Goal: Task Accomplishment & Management: Manage account settings

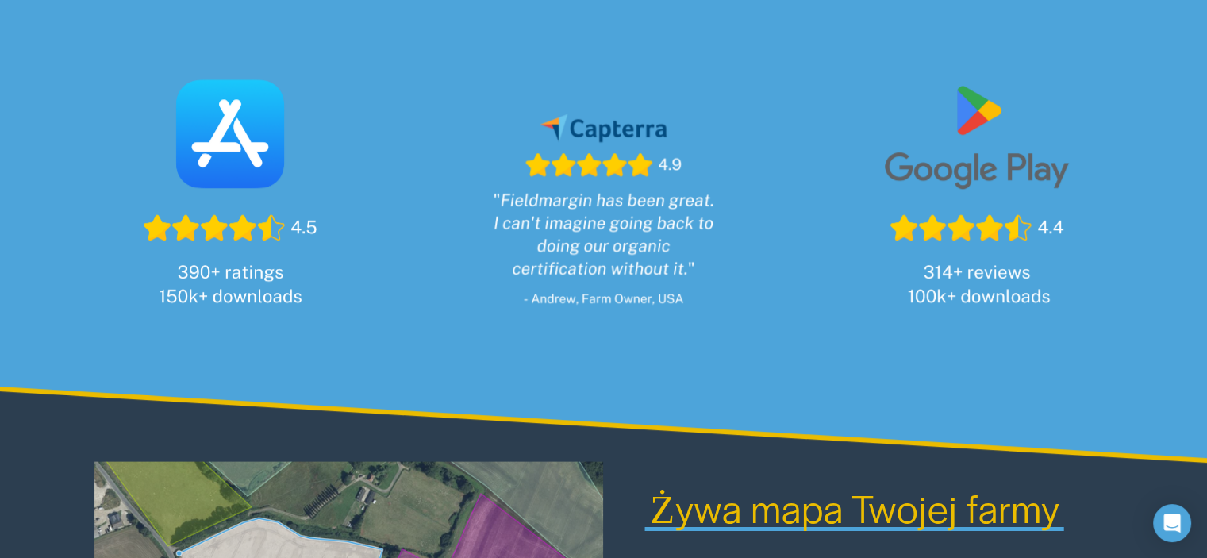
scroll to position [1270, 0]
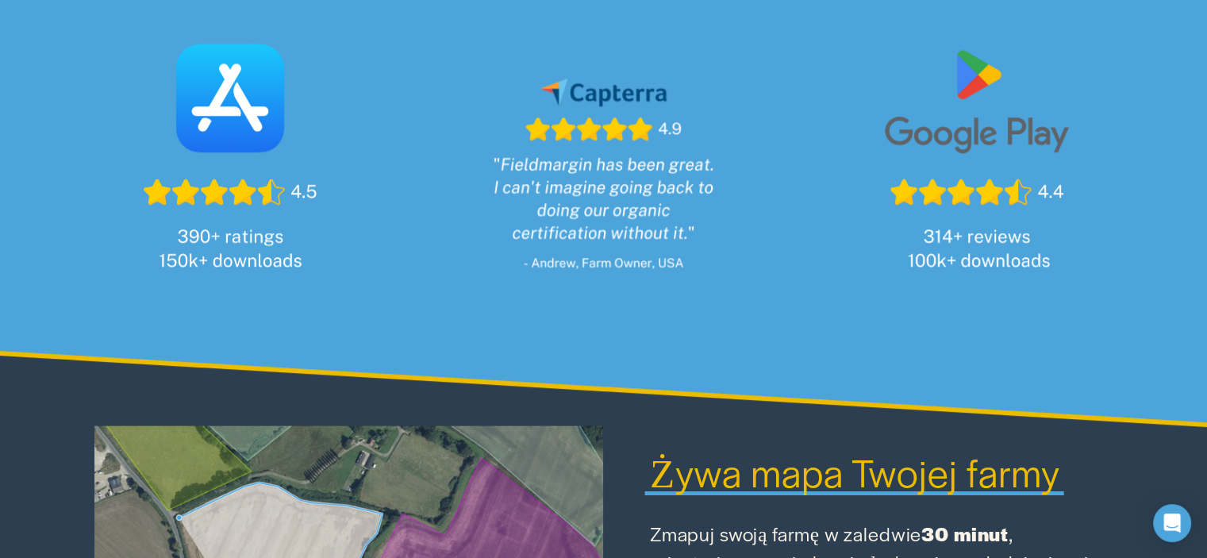
click at [968, 88] on div at bounding box center [976, 152] width 317 height 317
click at [965, 161] on div at bounding box center [976, 152] width 317 height 317
click at [981, 252] on div at bounding box center [976, 152] width 317 height 317
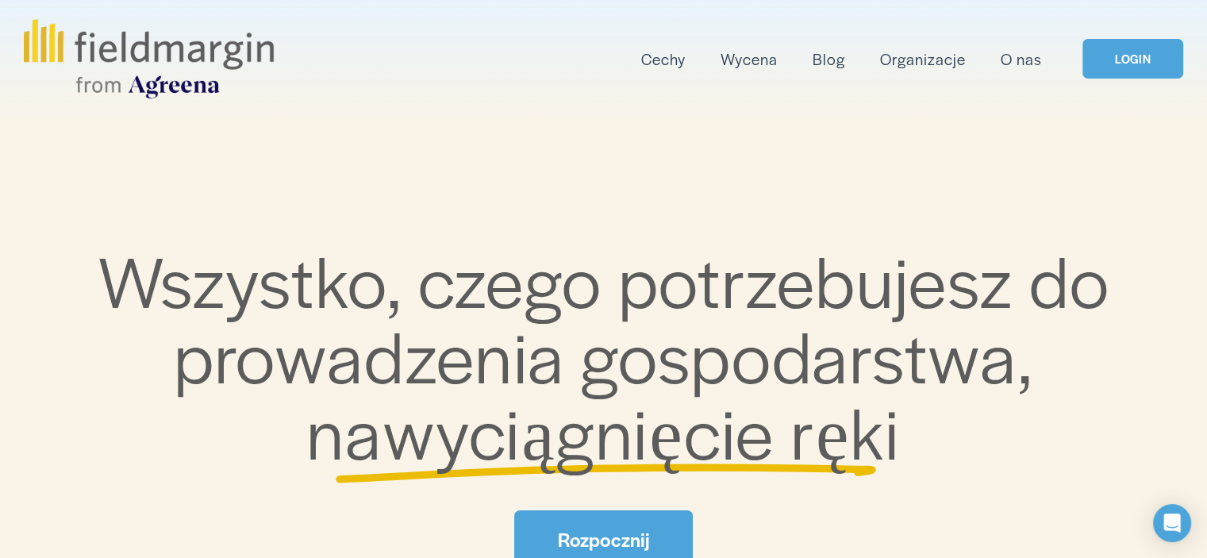
scroll to position [0, 0]
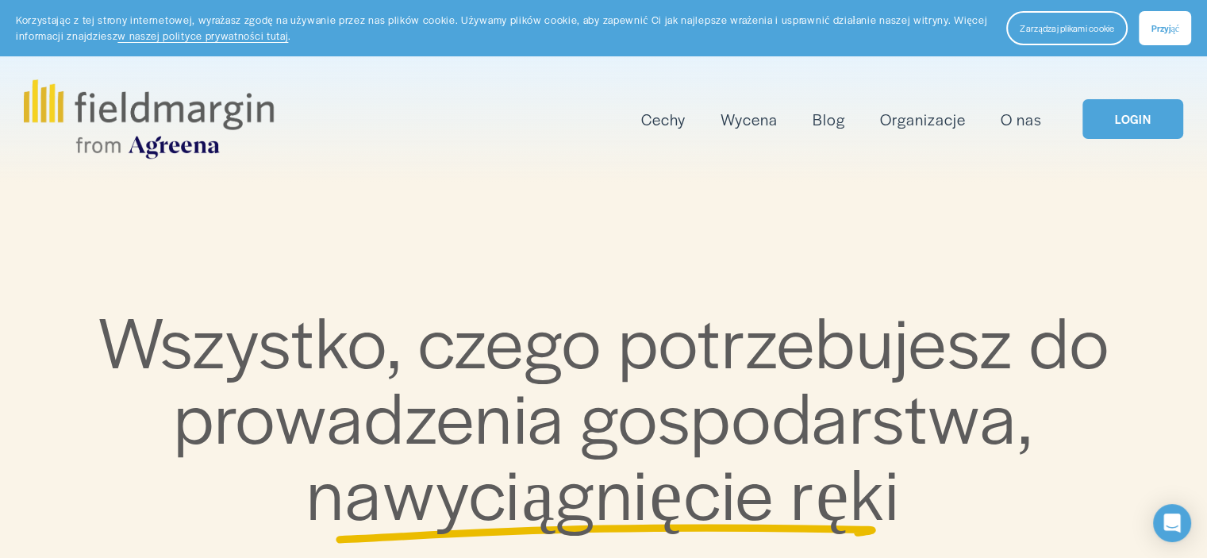
click at [147, 105] on img at bounding box center [148, 118] width 249 height 79
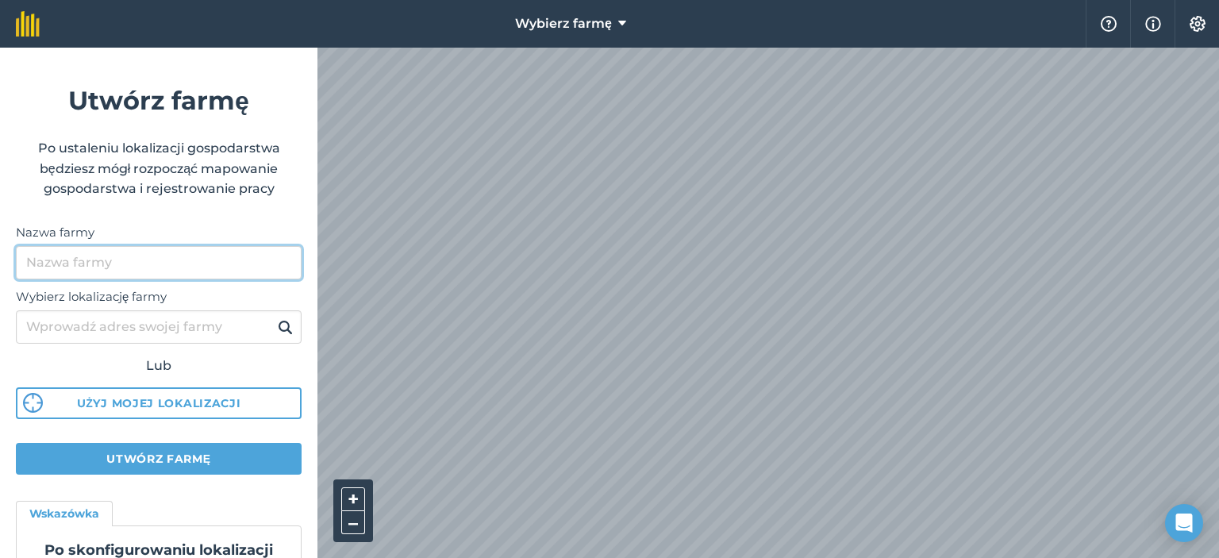
click at [111, 259] on input "Nazwa farmy" at bounding box center [159, 262] width 286 height 33
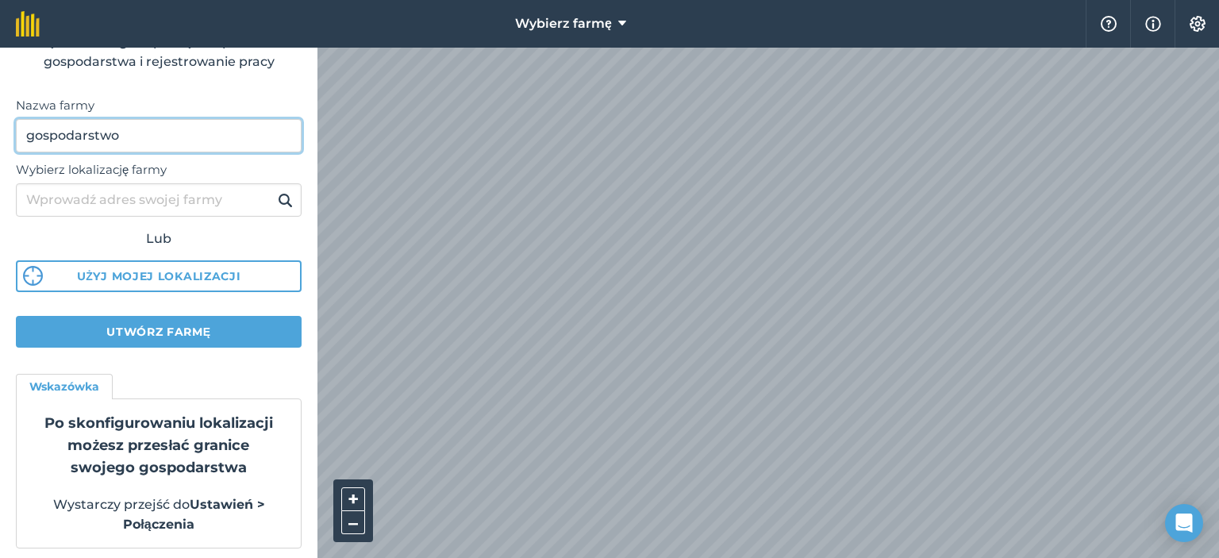
scroll to position [131, 0]
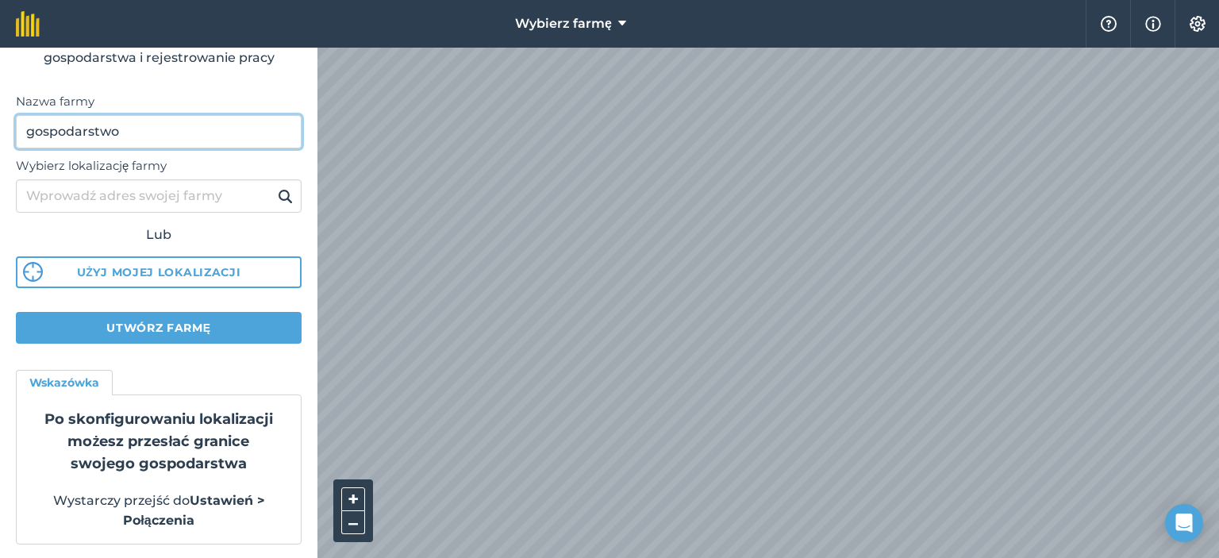
type input "gospodarstwo"
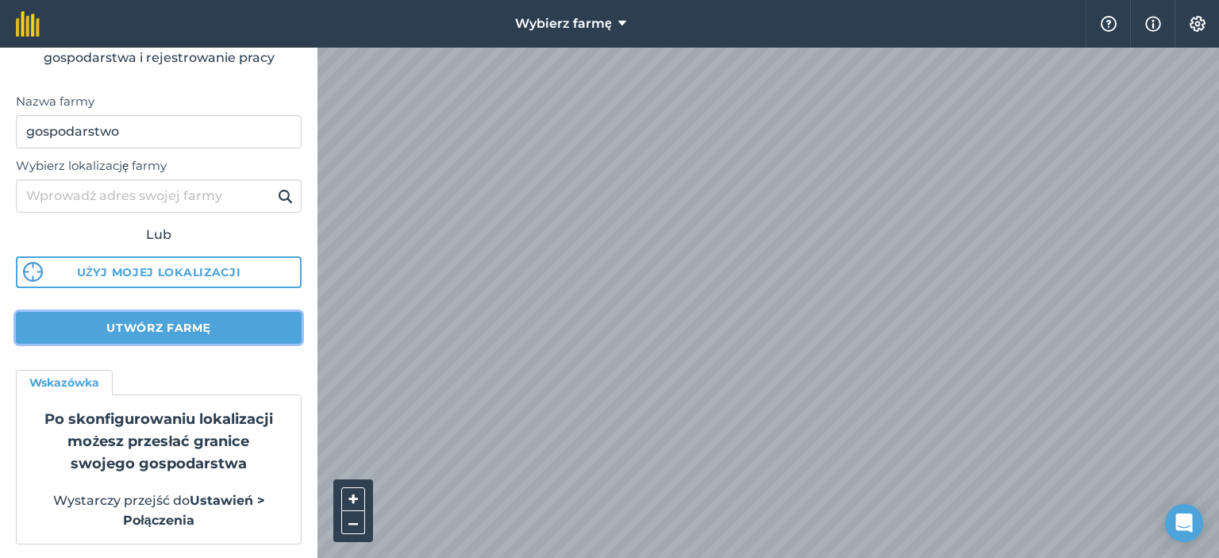
click at [213, 325] on button "Utwórz farmę" at bounding box center [159, 328] width 286 height 32
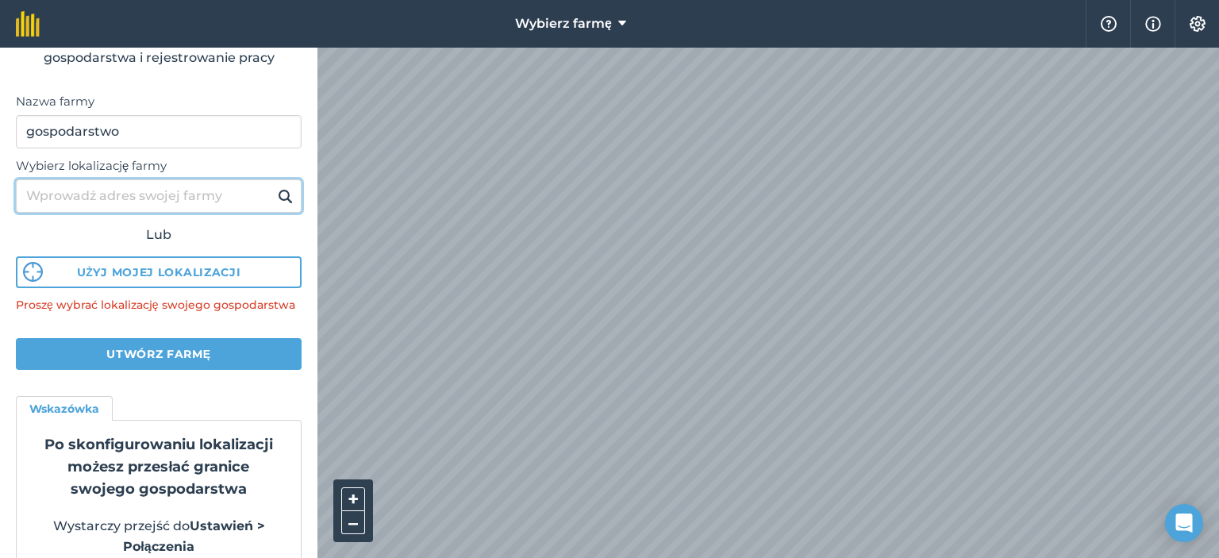
click at [161, 196] on input "Wybierz lokalizację farmy" at bounding box center [159, 195] width 286 height 33
type input "pabianice"
click at [273, 186] on button at bounding box center [285, 196] width 25 height 21
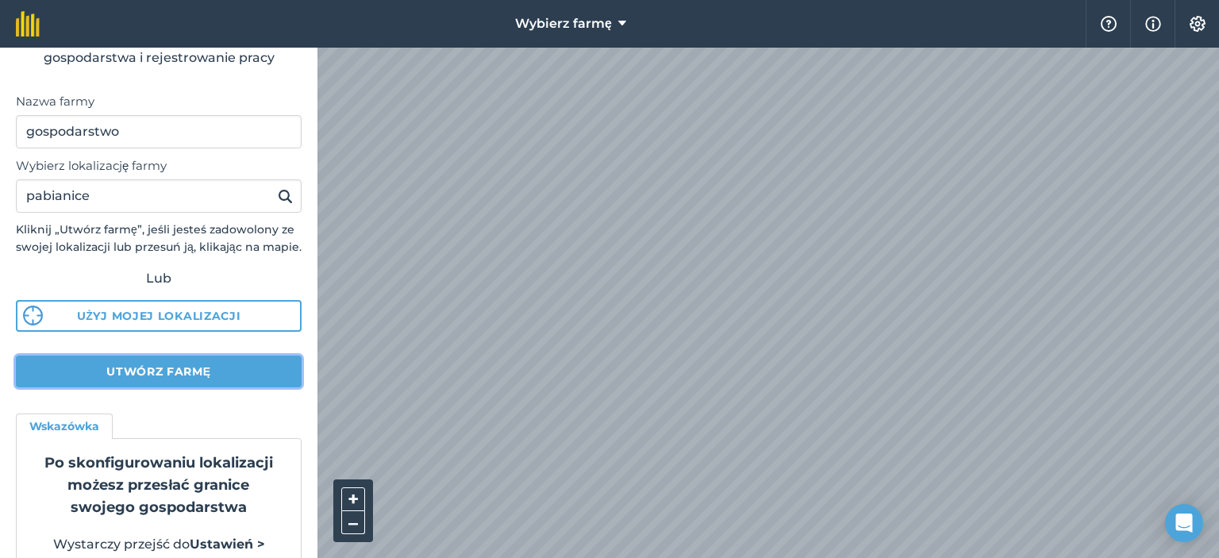
click at [221, 386] on button "Utwórz farmę" at bounding box center [159, 371] width 286 height 32
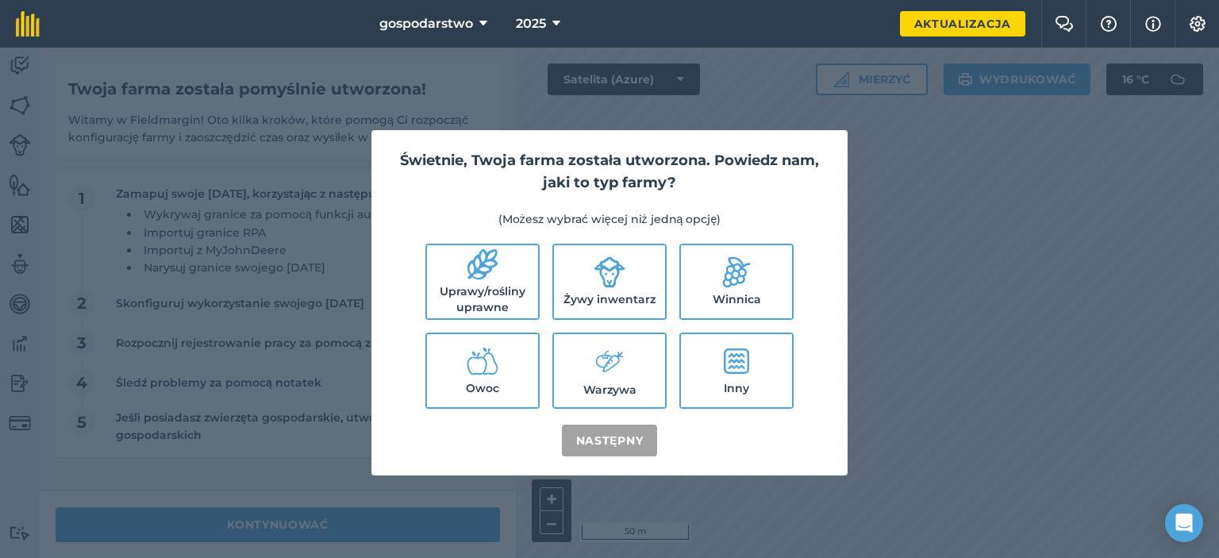
click at [495, 294] on font "Uprawy/rośliny uprawne" at bounding box center [483, 299] width 86 height 30
checkbox input "true"
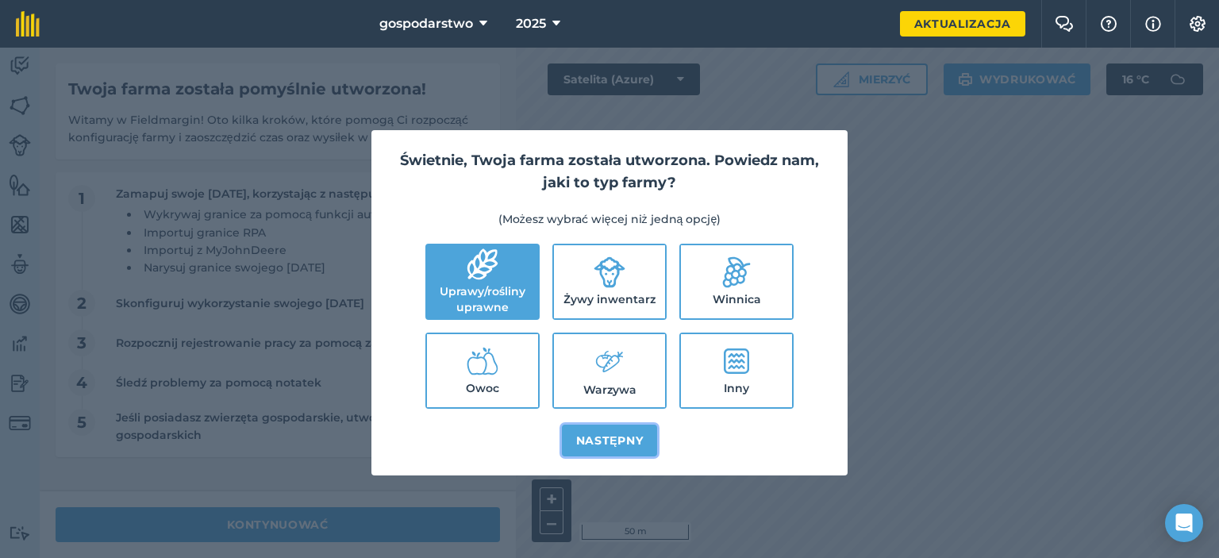
click at [637, 441] on font "Następny" at bounding box center [609, 440] width 67 height 14
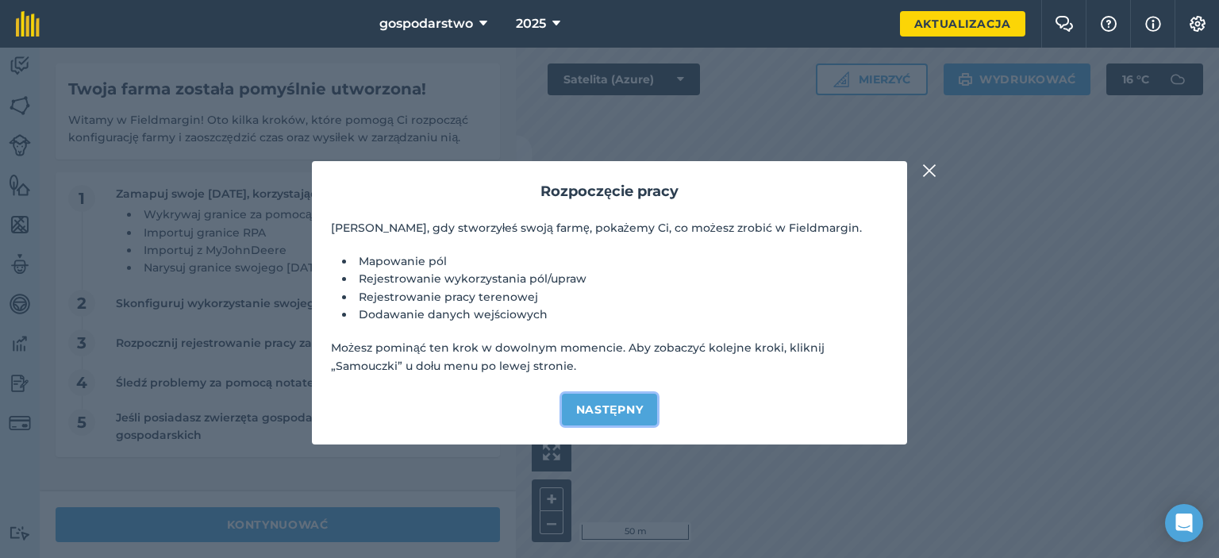
click at [617, 409] on font "Następny" at bounding box center [609, 409] width 67 height 14
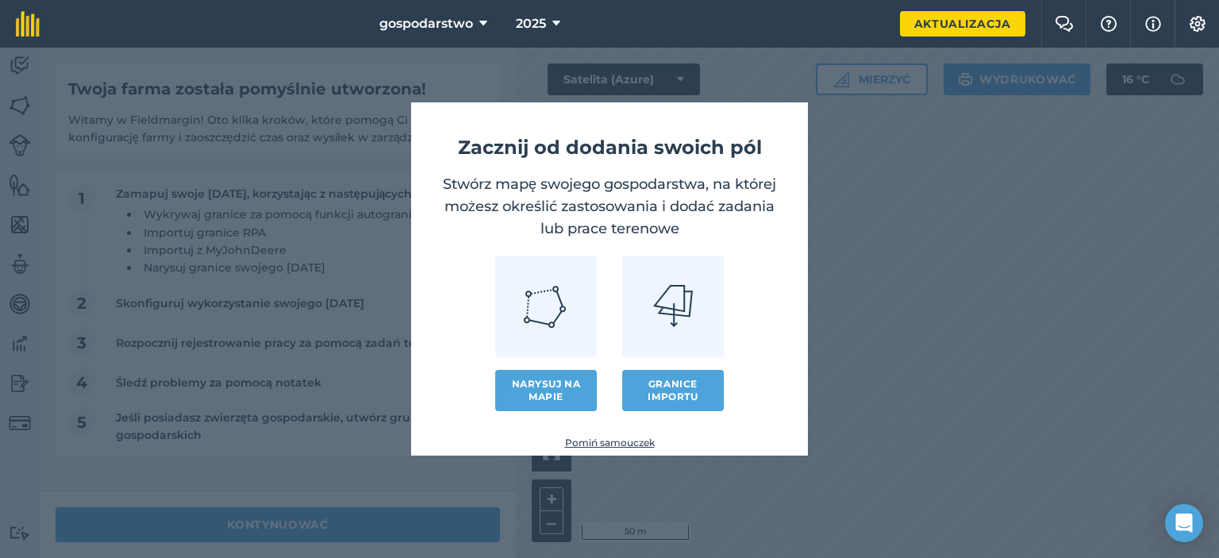
click at [690, 357] on div "Granice importu" at bounding box center [673, 333] width 102 height 156
click at [686, 392] on font "Granice importu" at bounding box center [672, 390] width 50 height 25
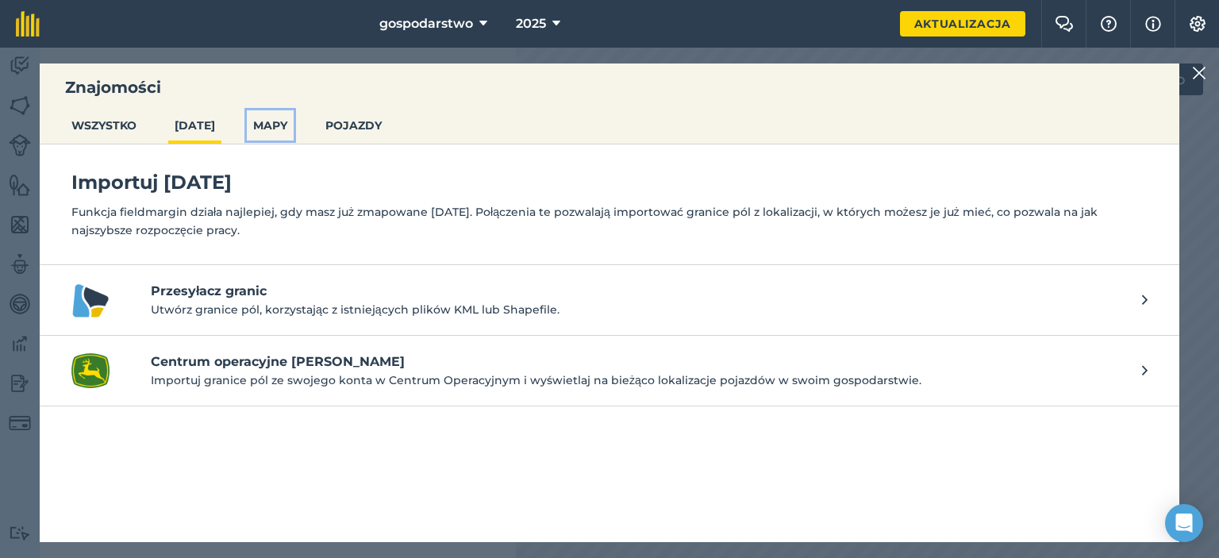
click at [264, 130] on font "MAPY" at bounding box center [270, 125] width 34 height 14
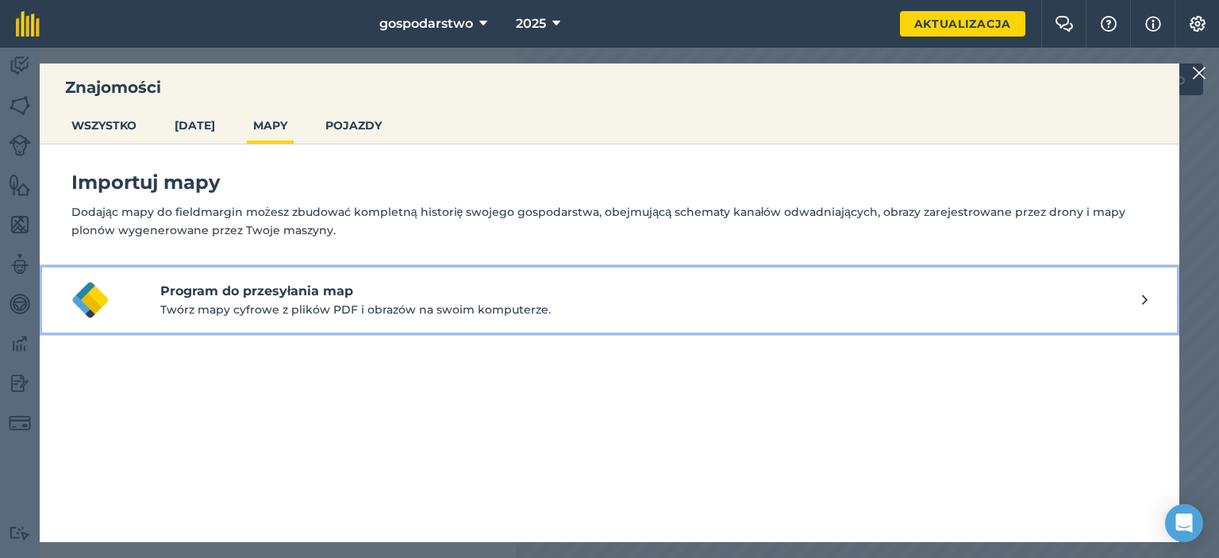
click at [286, 294] on font "Program do przesyłania map" at bounding box center [256, 290] width 193 height 15
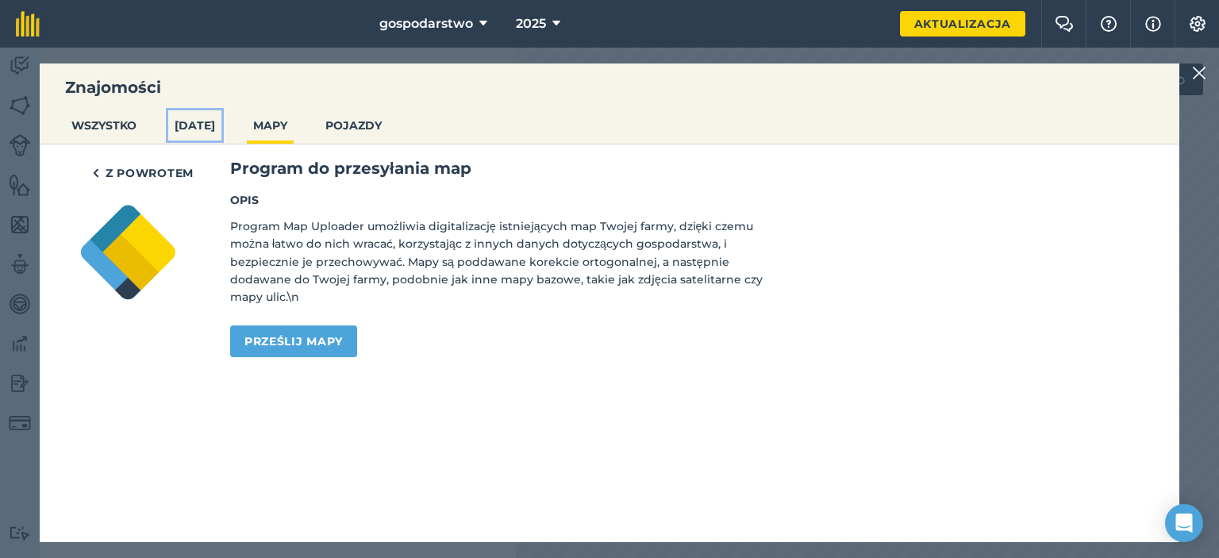
click at [197, 123] on font "POLA" at bounding box center [195, 125] width 40 height 14
click at [111, 128] on font "WSZYSTKO" at bounding box center [103, 125] width 65 height 14
click at [106, 173] on font "Z powrotem" at bounding box center [150, 173] width 88 height 14
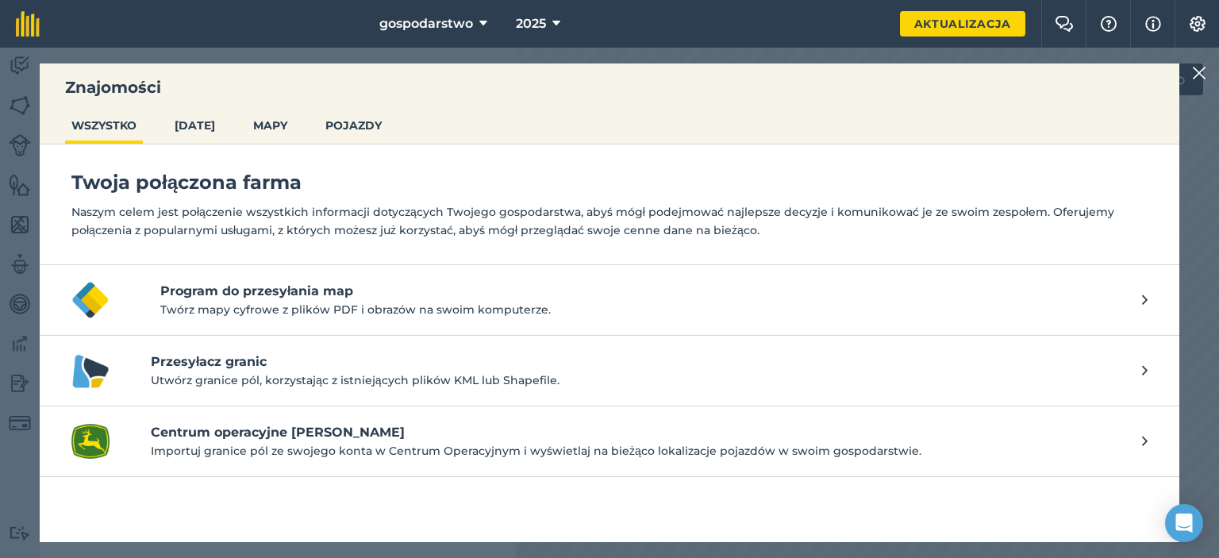
click at [1194, 67] on img at bounding box center [1199, 72] width 14 height 19
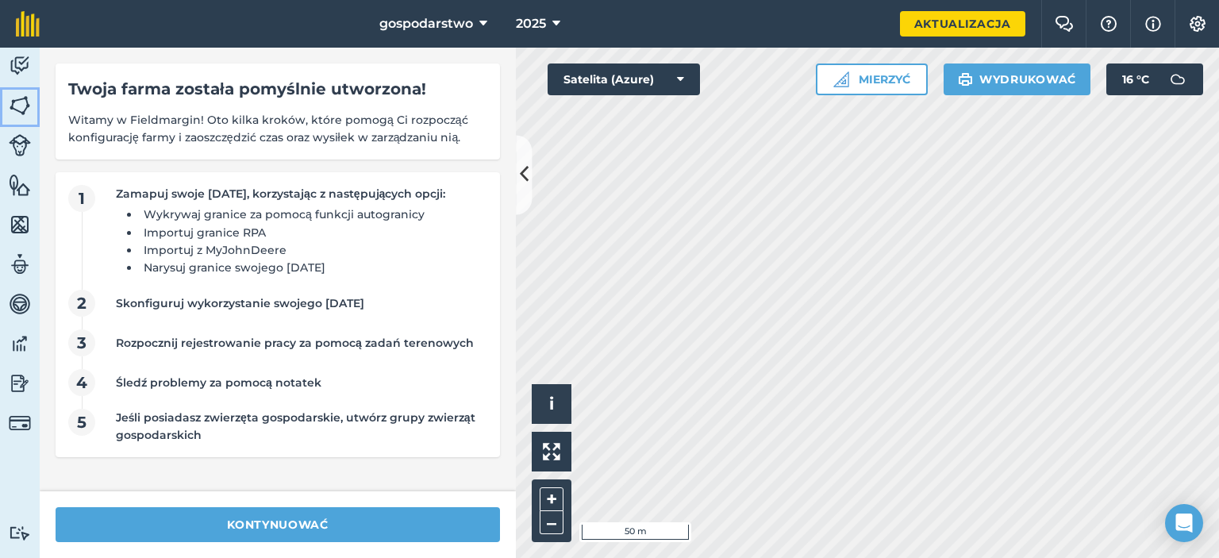
click at [19, 101] on img at bounding box center [20, 106] width 22 height 24
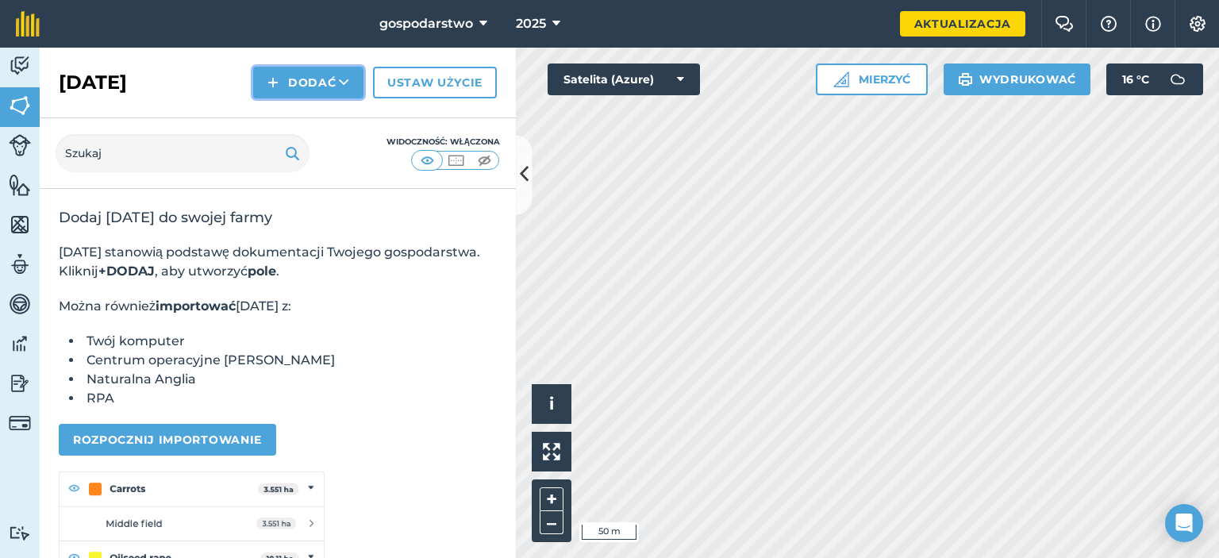
click at [302, 85] on font "Dodać" at bounding box center [312, 82] width 48 height 14
click at [325, 157] on font "Import" at bounding box center [308, 154] width 50 height 14
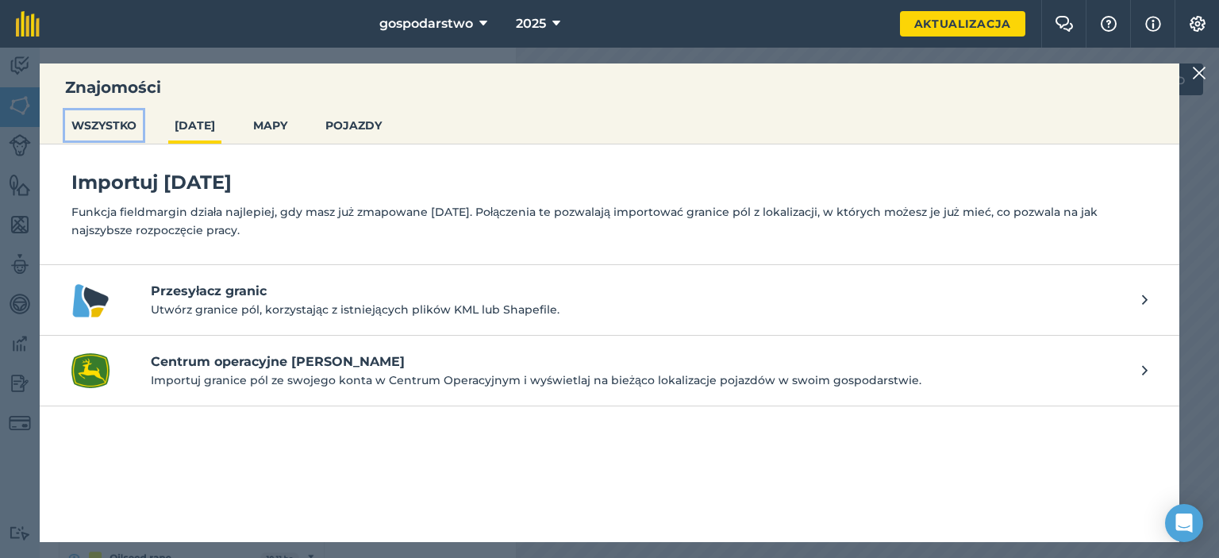
click at [95, 113] on button "WSZYSTKO" at bounding box center [104, 125] width 78 height 30
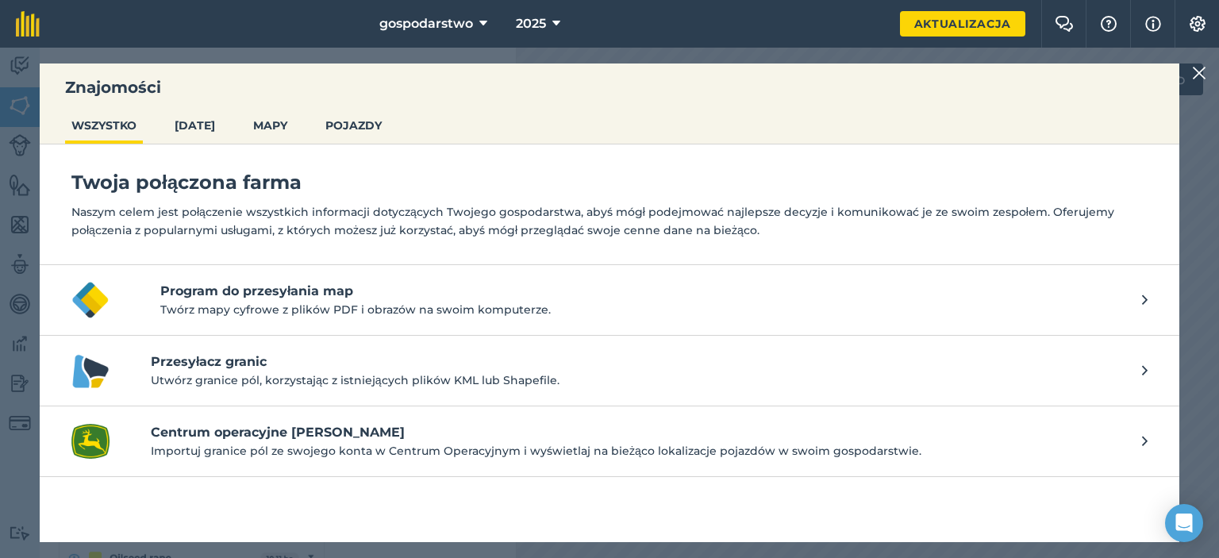
click at [1198, 66] on img at bounding box center [1199, 72] width 14 height 19
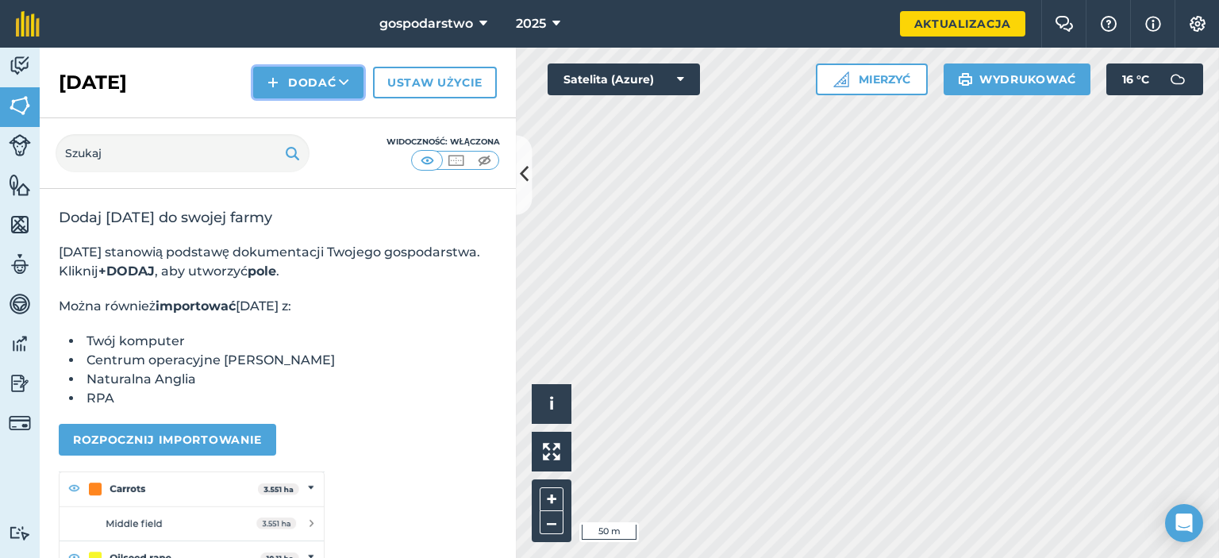
click at [294, 94] on button "Dodać" at bounding box center [308, 83] width 110 height 32
click at [282, 113] on font "Rysować" at bounding box center [308, 118] width 64 height 14
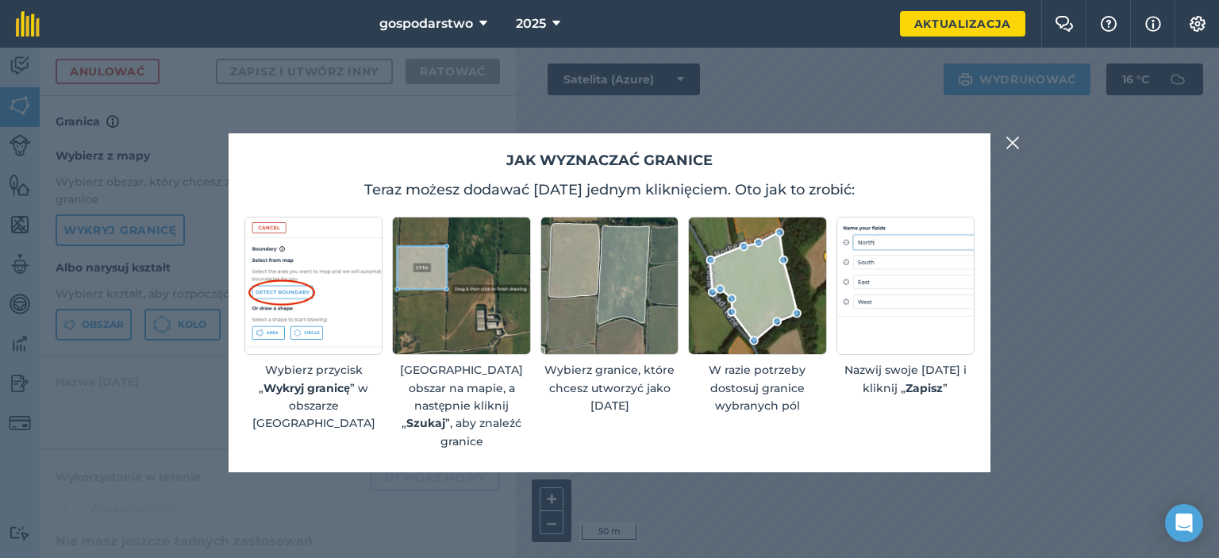
click at [1009, 148] on img at bounding box center [1012, 142] width 14 height 19
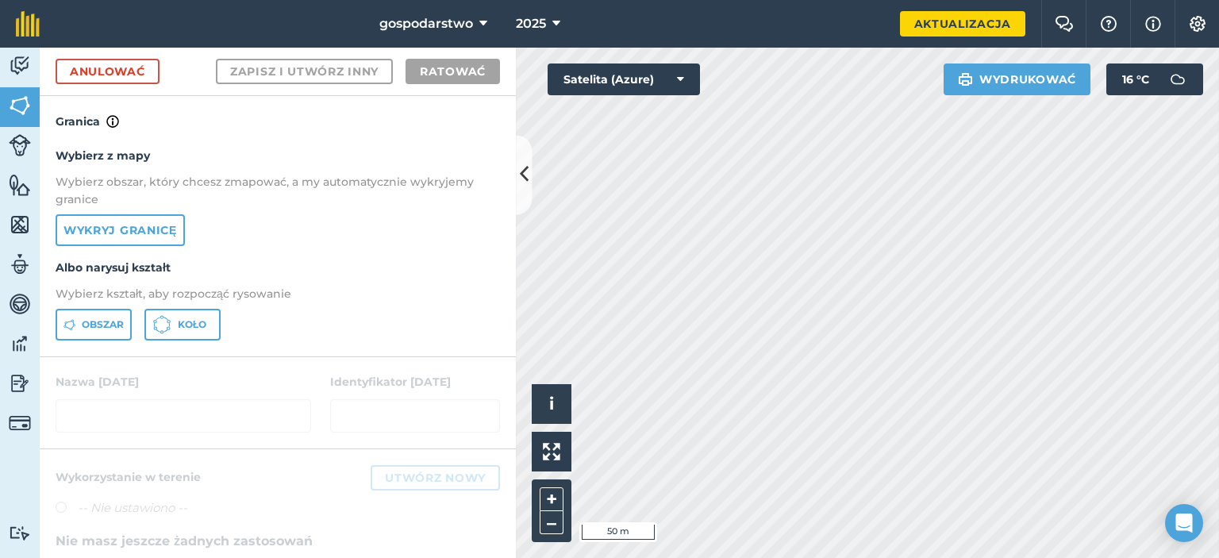
click at [863, 557] on html "gospodarstwo 2025 Aktualizacja Czat na farmie Pomoc Informacje Ustawienia Druko…" at bounding box center [609, 279] width 1219 height 558
drag, startPoint x: 521, startPoint y: 179, endPoint x: 431, endPoint y: 178, distance: 90.5
click at [431, 178] on div "Anulować Zapisz i utwórz inny Ratować Granica Wybierz z mapy Wybierz obszar, kt…" at bounding box center [278, 303] width 476 height 510
click at [852, 0] on html "gospodarstwo 2025 Aktualizacja Czat na farmie Pomoc Informacje Ustawienia Druko…" at bounding box center [609, 279] width 1219 height 558
click at [881, 31] on div "gospodarstwo 2025 Aktualizacja Czat na farmie Pomoc Informacje Ustawienia Druko…" at bounding box center [609, 279] width 1219 height 558
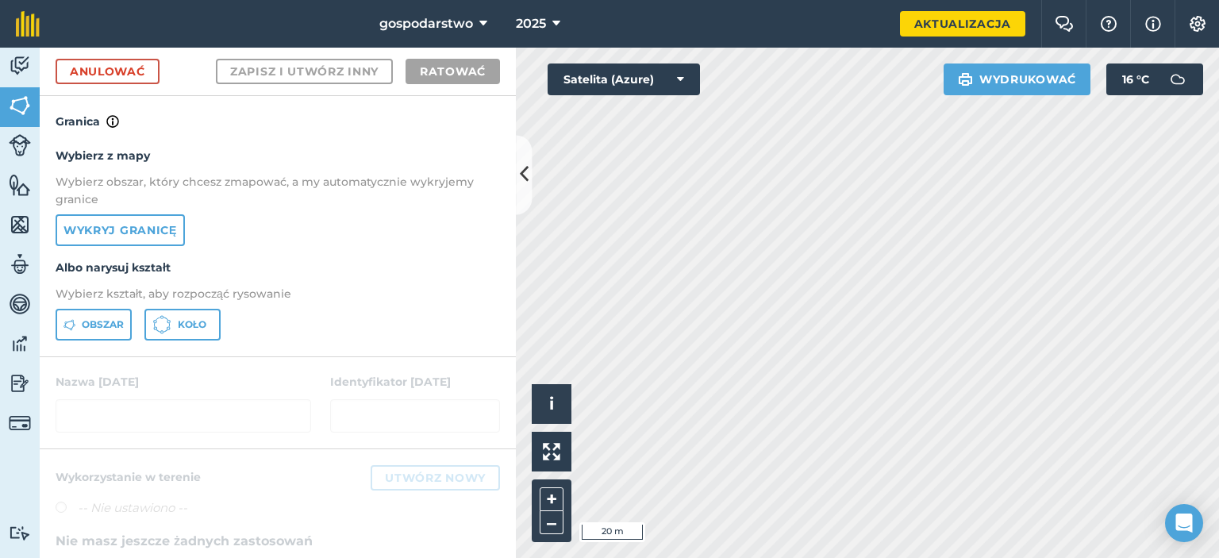
click at [889, 16] on div "gospodarstwo 2025 Aktualizacja Czat na farmie Pomoc Informacje Ustawienia Druko…" at bounding box center [609, 279] width 1219 height 558
click at [133, 235] on font "Wykryj granicę" at bounding box center [119, 230] width 113 height 14
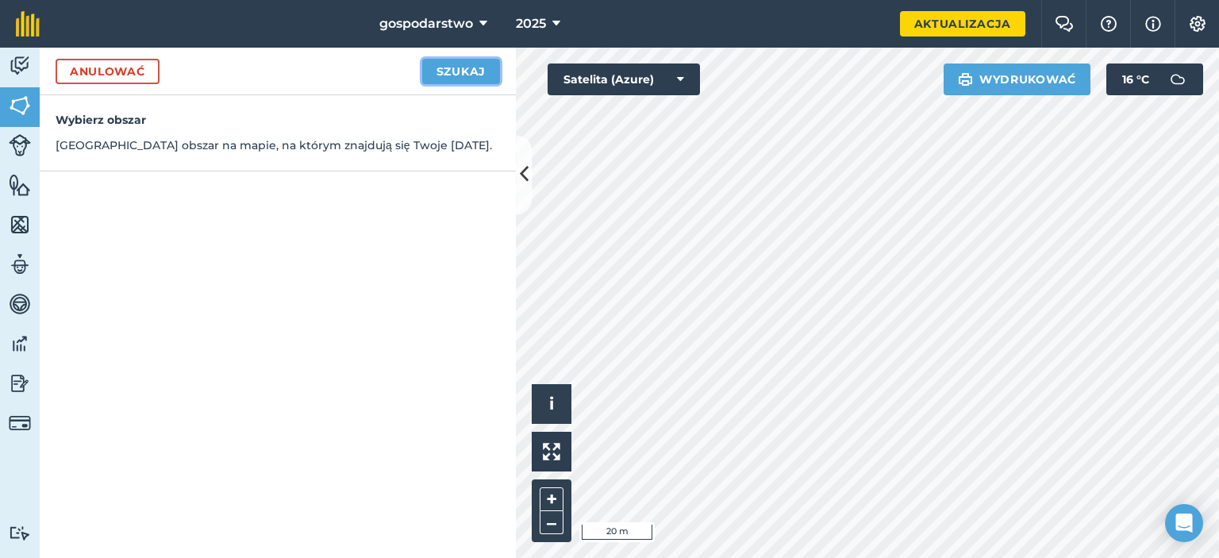
click at [467, 71] on font "Szukaj" at bounding box center [460, 71] width 49 height 14
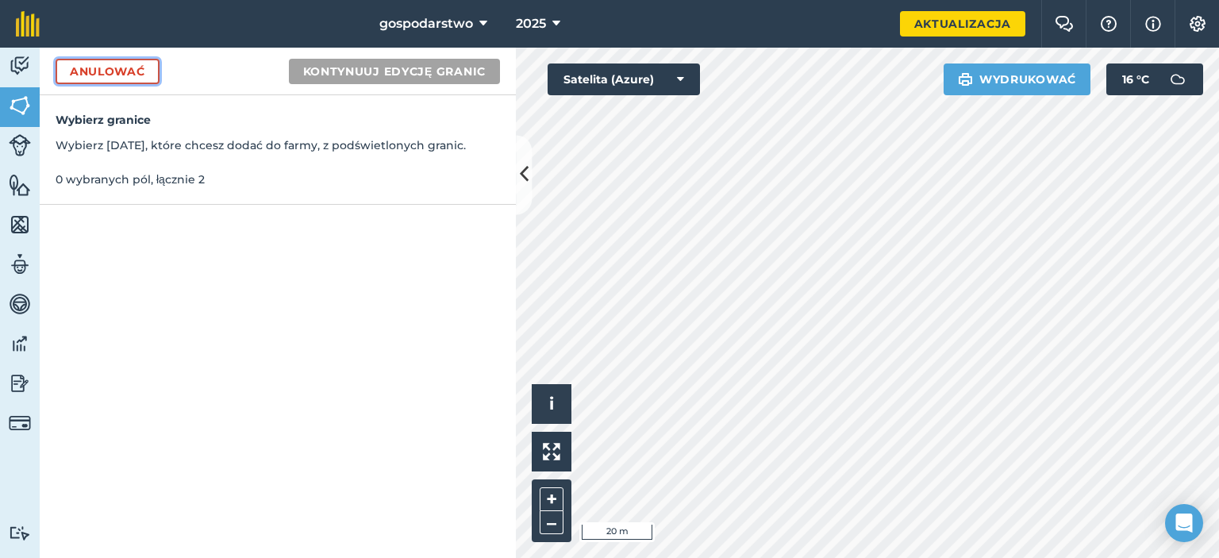
click at [136, 69] on font "Anulować" at bounding box center [107, 71] width 75 height 14
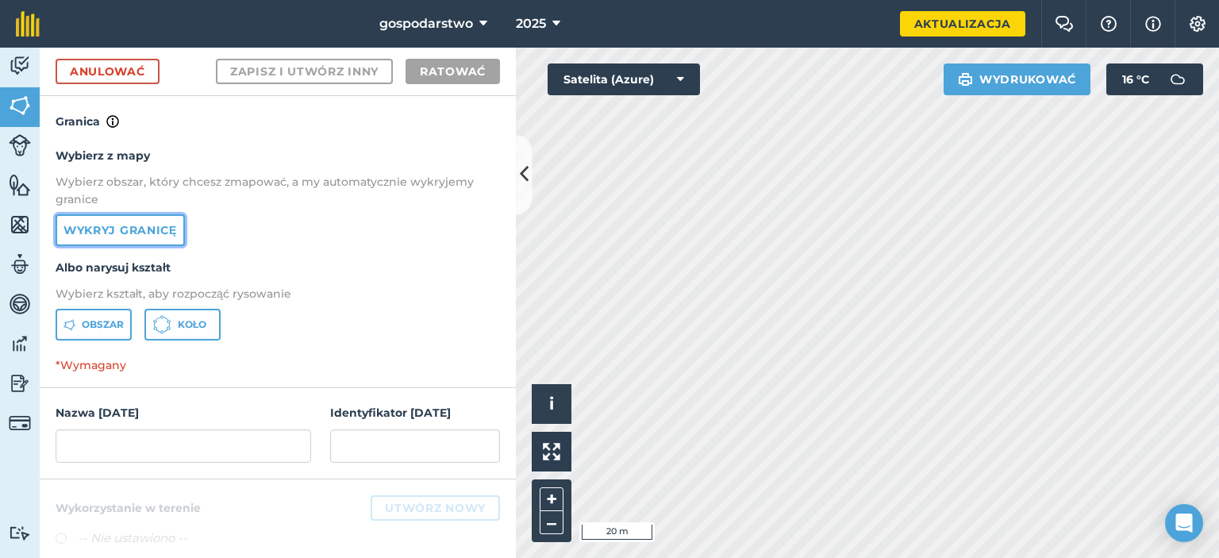
click at [147, 225] on font "Wykryj granicę" at bounding box center [119, 230] width 113 height 14
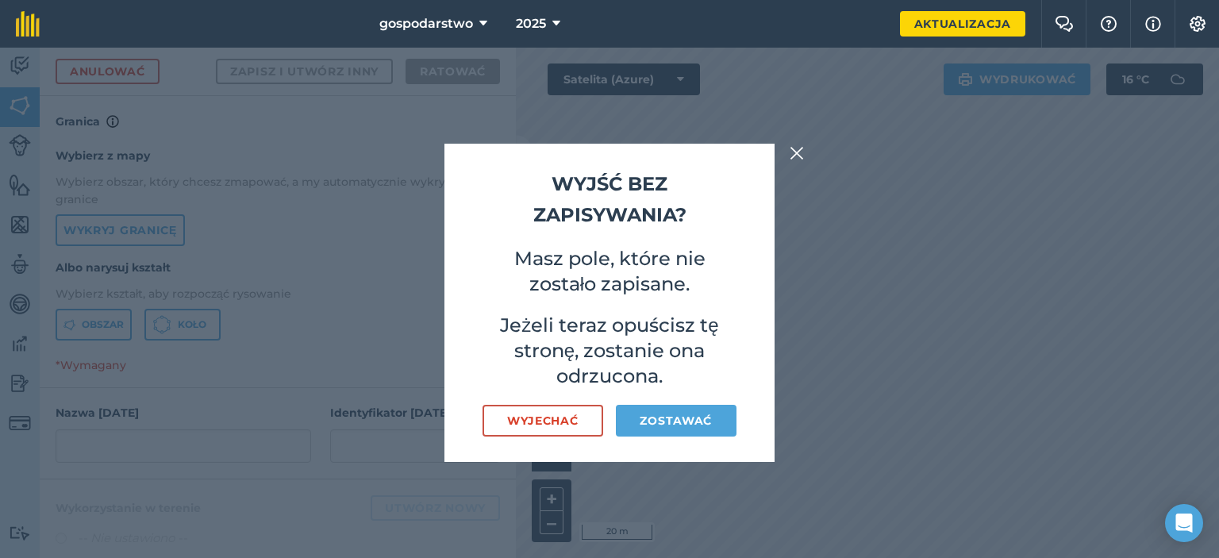
click at [793, 155] on img at bounding box center [796, 153] width 14 height 19
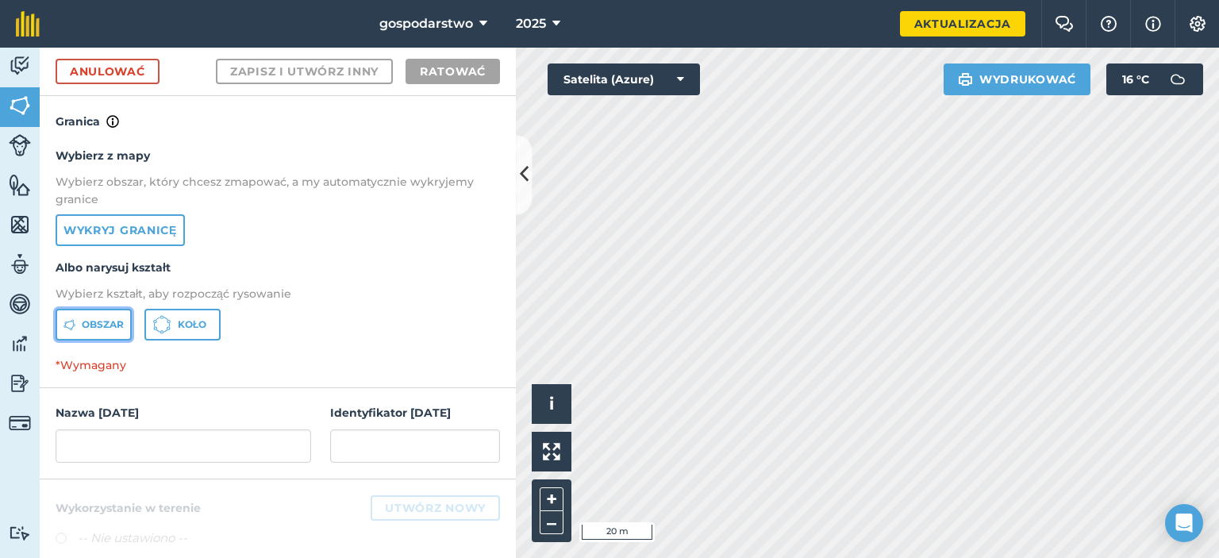
click at [103, 316] on button "Obszar" at bounding box center [94, 325] width 76 height 32
click at [109, 318] on font "Obszar" at bounding box center [103, 324] width 42 height 12
click at [124, 75] on font "Anulować" at bounding box center [107, 71] width 75 height 14
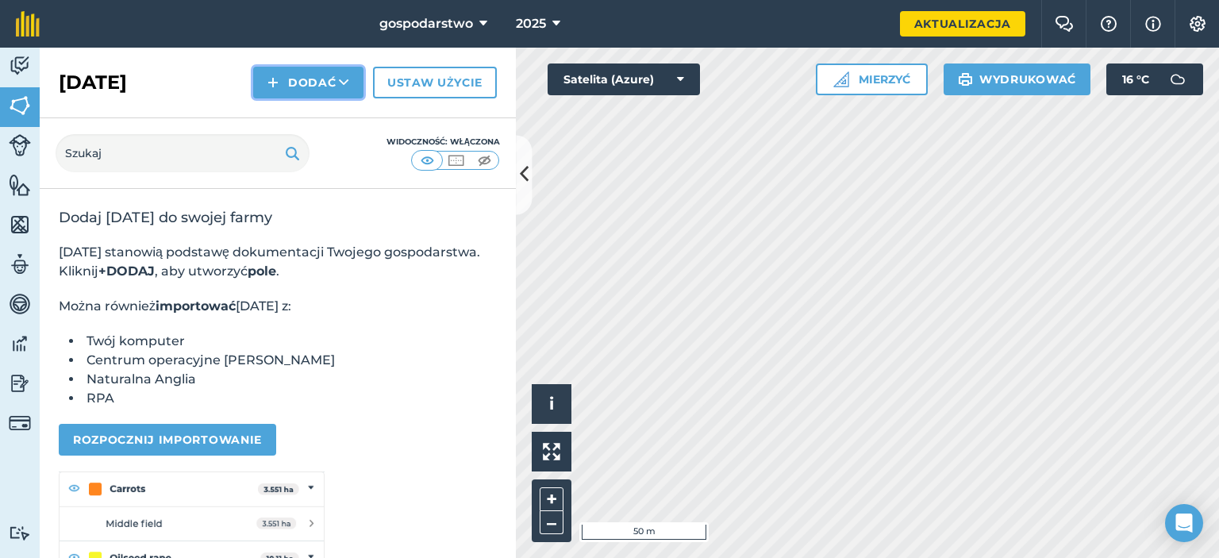
click at [303, 86] on font "Dodać" at bounding box center [312, 82] width 48 height 14
click at [307, 117] on font "Rysować" at bounding box center [308, 118] width 64 height 14
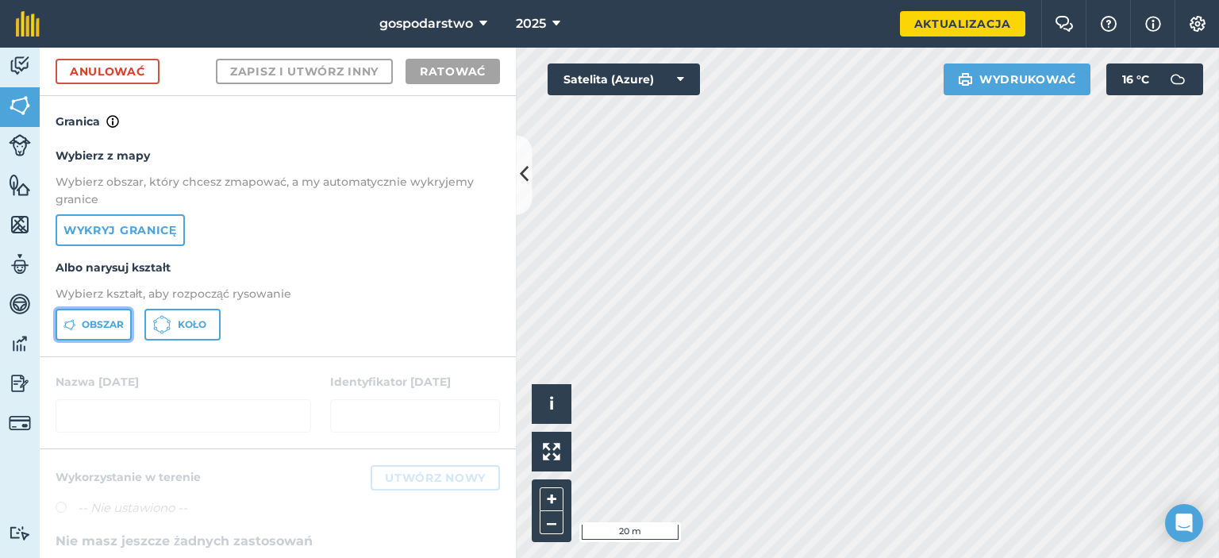
click at [73, 317] on button "Obszar" at bounding box center [94, 325] width 76 height 32
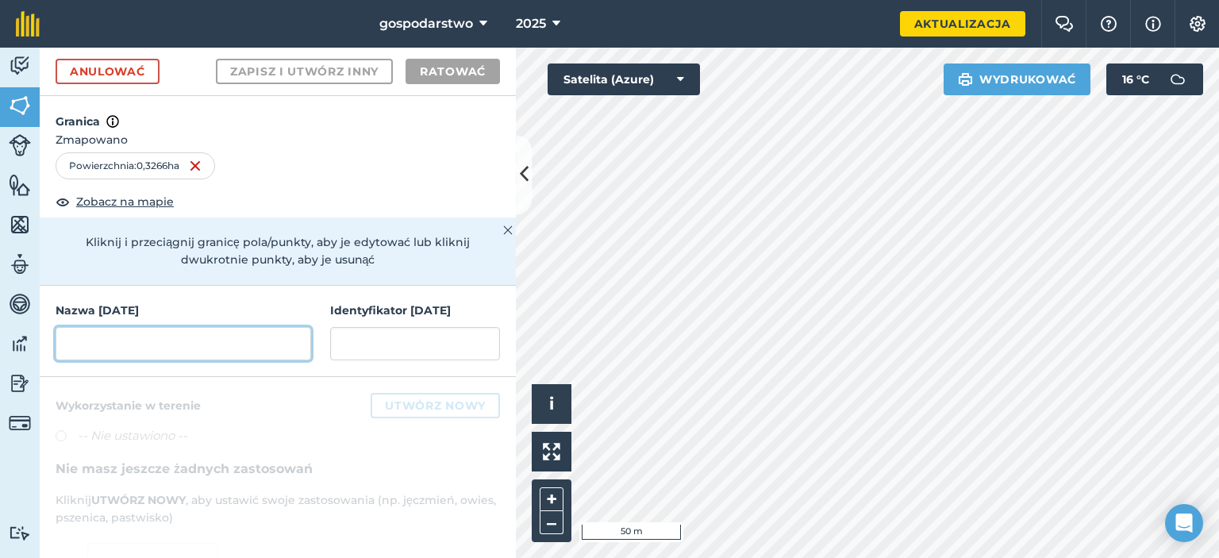
click at [219, 345] on input "text" at bounding box center [183, 343] width 255 height 33
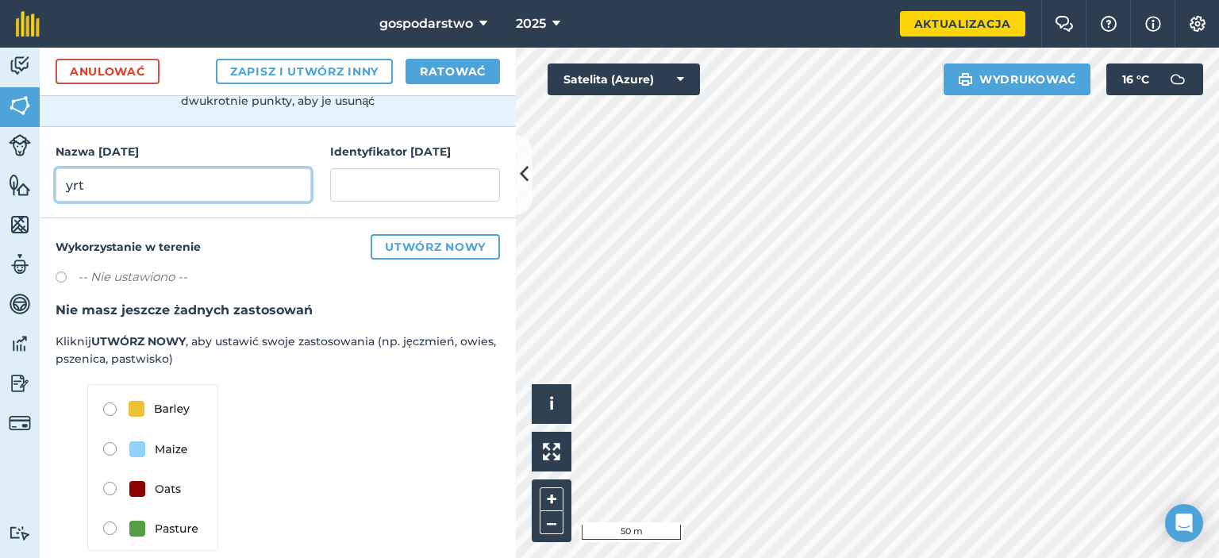
scroll to position [178, 0]
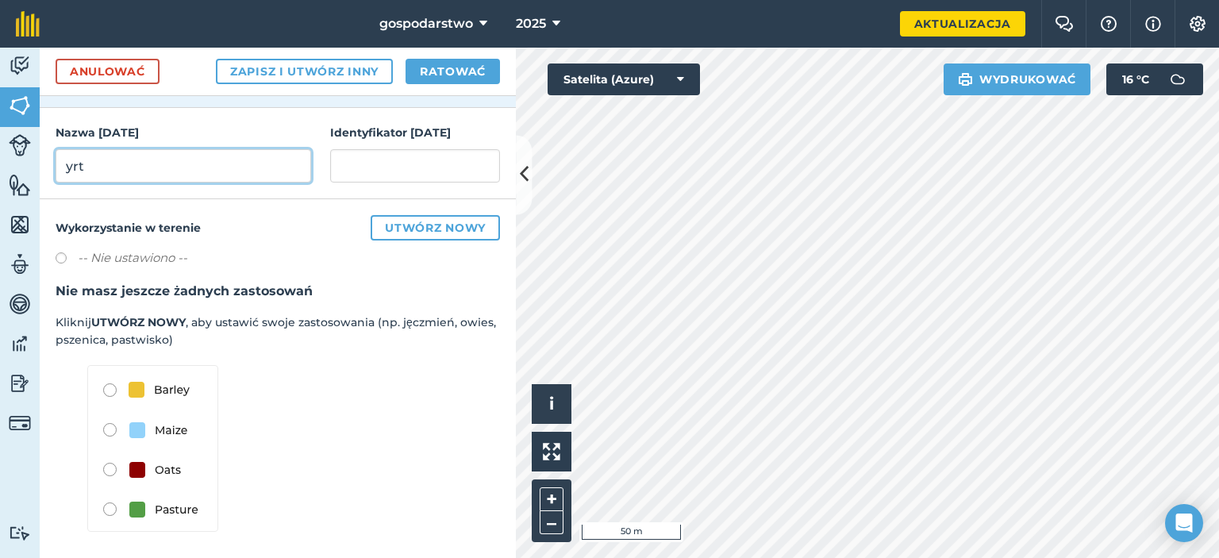
type input "yrt"
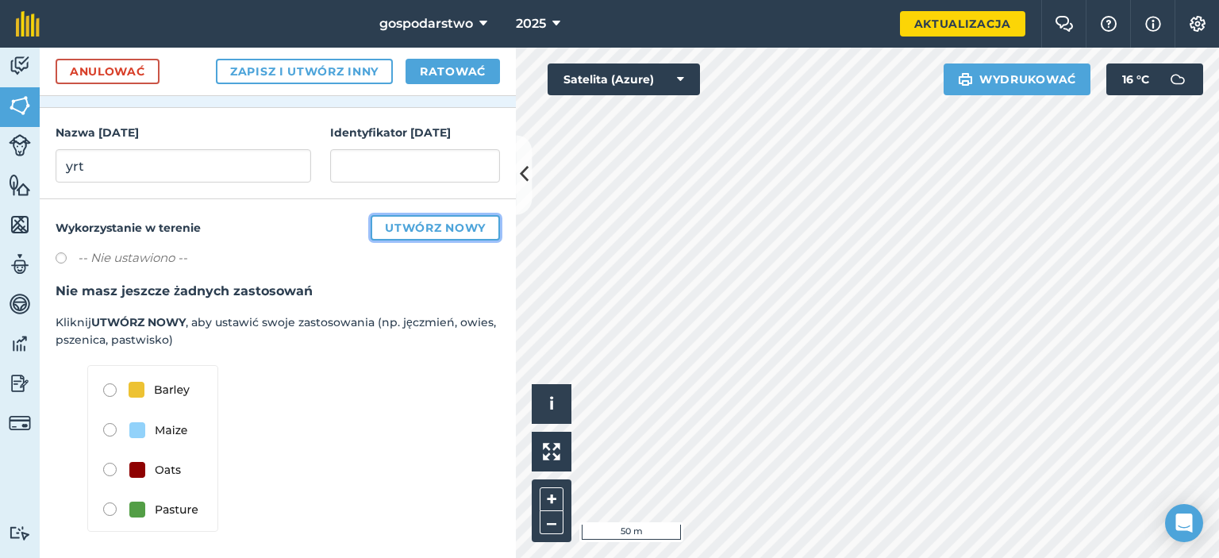
click at [406, 215] on button "Utwórz nowy" at bounding box center [435, 227] width 129 height 25
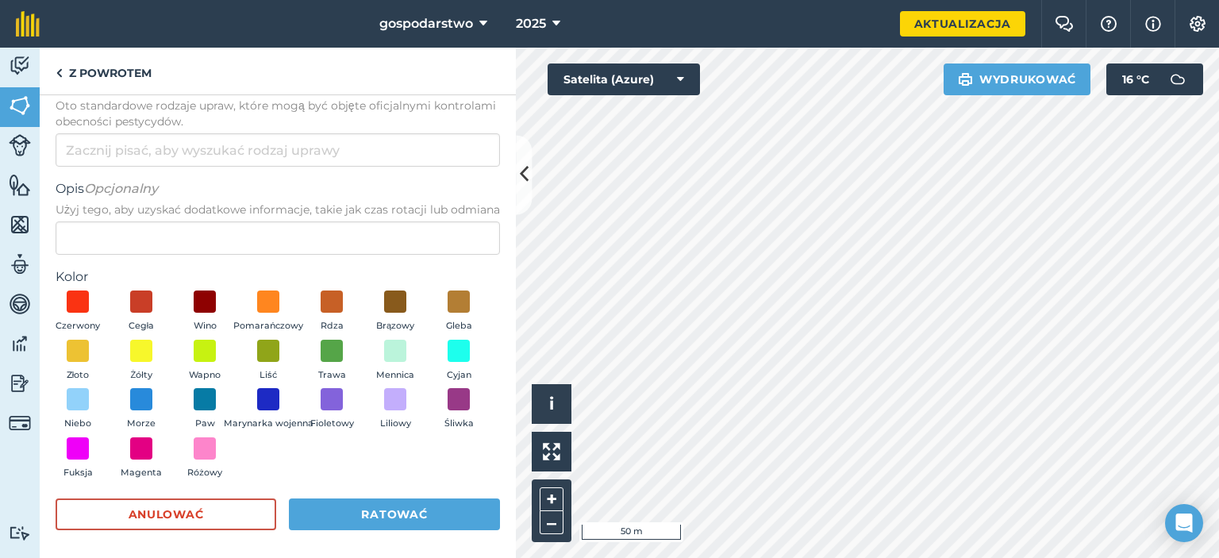
scroll to position [56, 0]
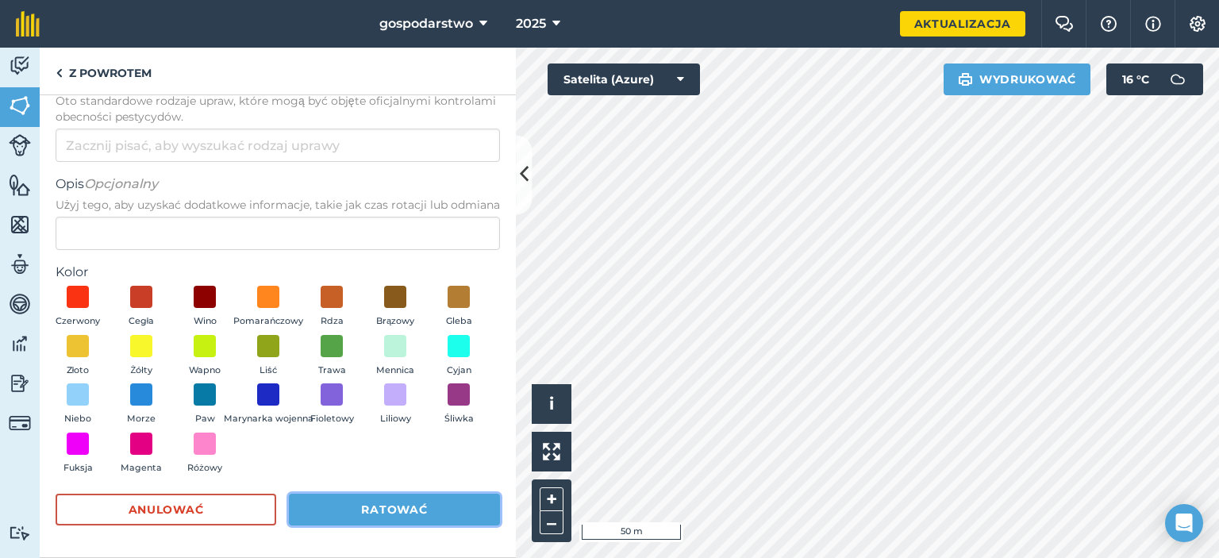
click at [395, 509] on font "Ratować" at bounding box center [394, 509] width 66 height 14
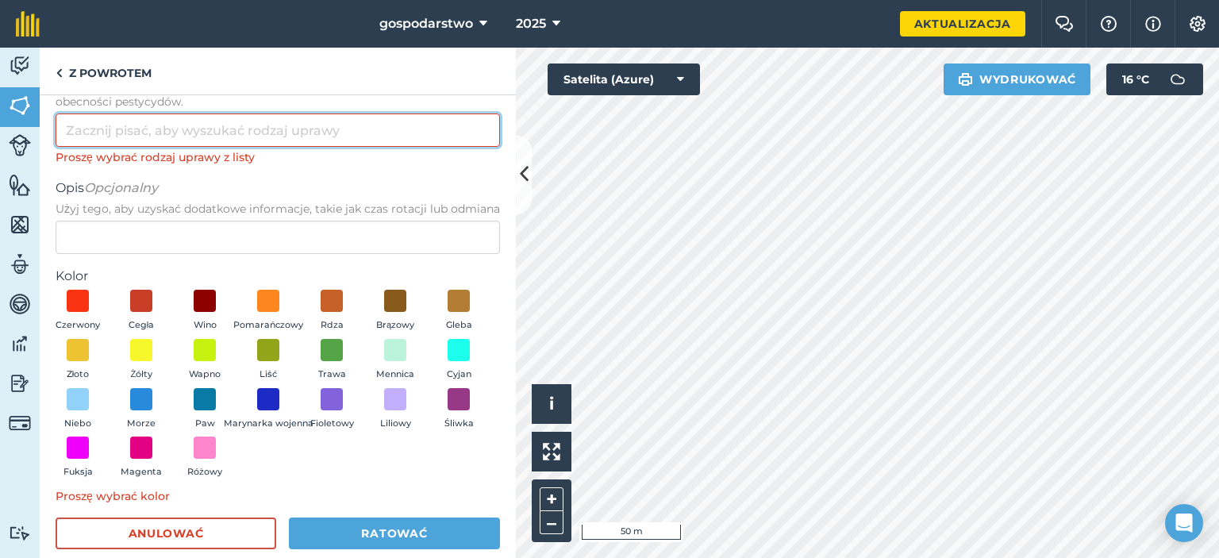
click at [114, 113] on input "Rodzaj uprawy Oto standardowe rodzaje upraw, które mogą być objęte oficjalnymi …" at bounding box center [278, 129] width 444 height 33
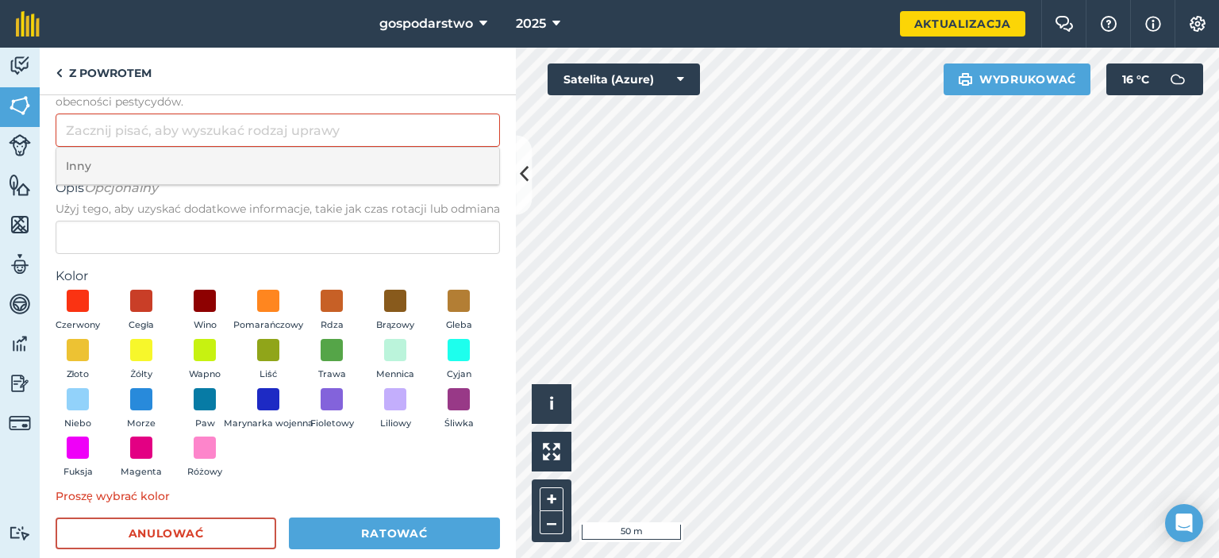
click at [112, 162] on li "Inny" at bounding box center [277, 166] width 443 height 37
type input "Other"
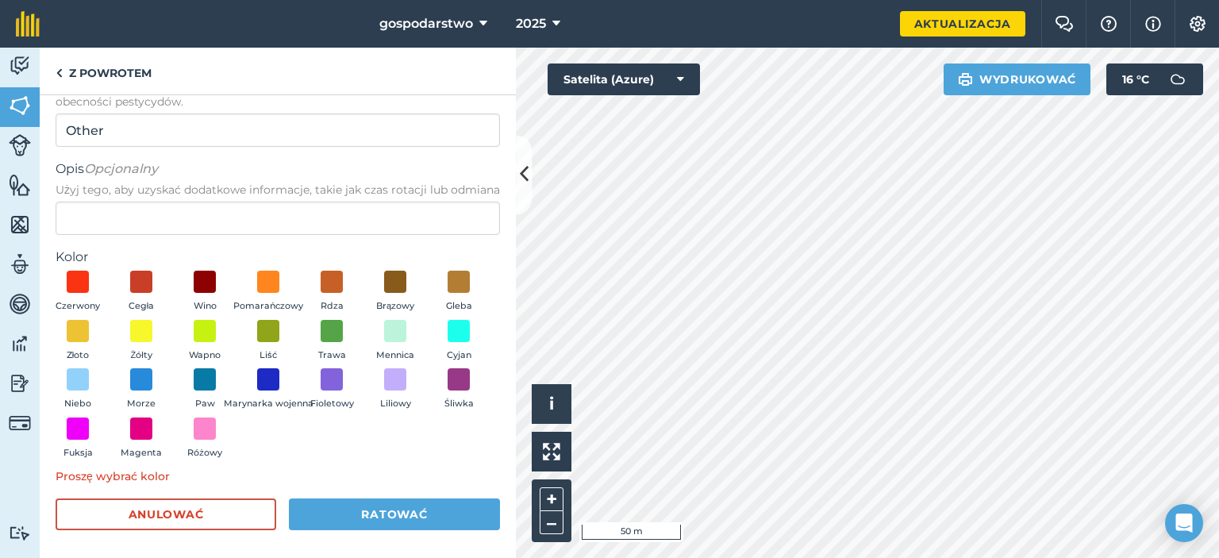
click at [460, 512] on form "Rodzaj uprawy Oto standardowe rodzaje upraw, które mogą być objęte oficjalnymi …" at bounding box center [278, 301] width 444 height 490
click at [459, 520] on button "Ratować" at bounding box center [394, 514] width 211 height 32
click at [90, 436] on span at bounding box center [78, 428] width 25 height 25
click at [412, 520] on button "Ratować" at bounding box center [394, 514] width 211 height 32
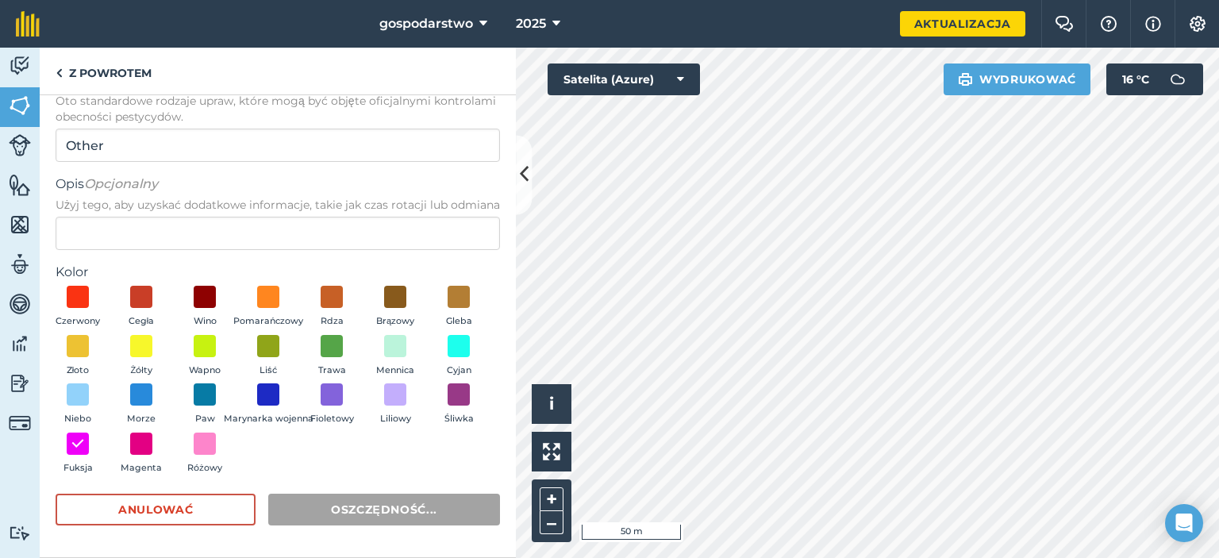
scroll to position [0, 0]
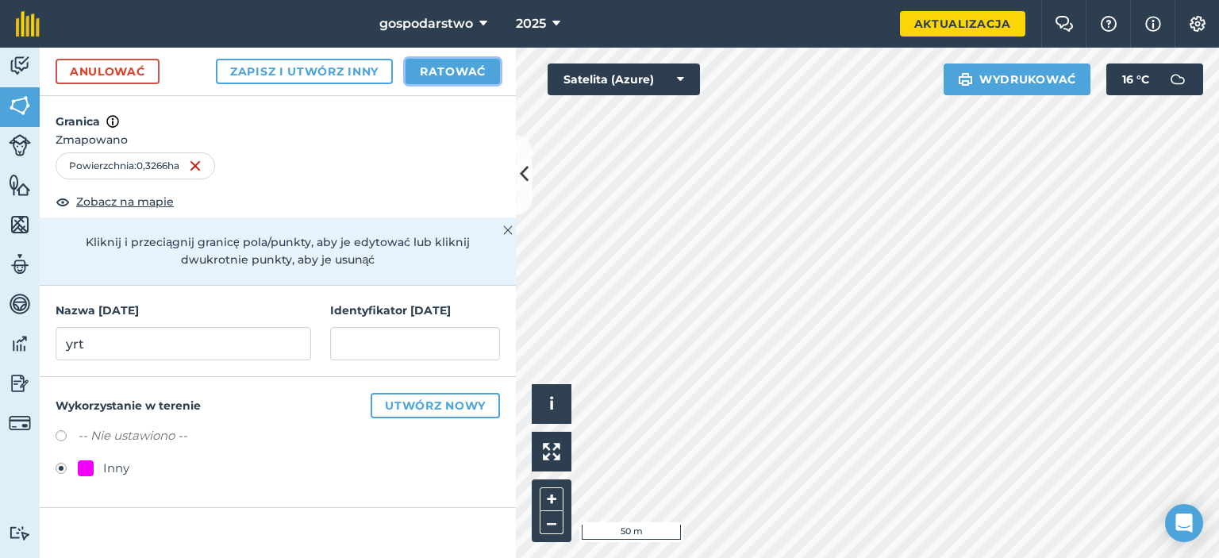
click at [444, 77] on font "Ratować" at bounding box center [453, 71] width 66 height 14
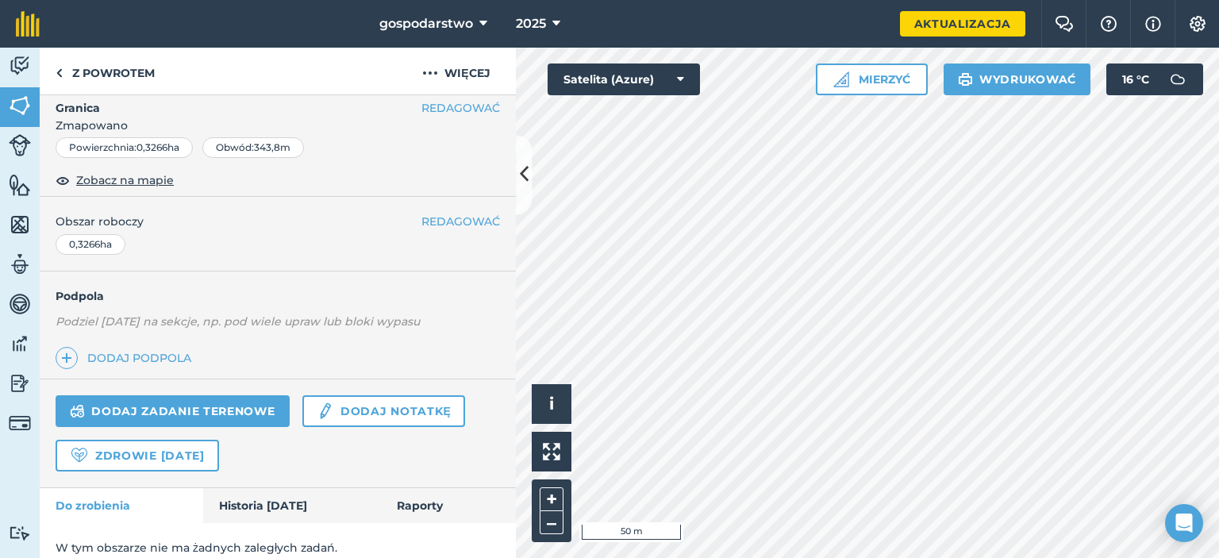
scroll to position [231, 0]
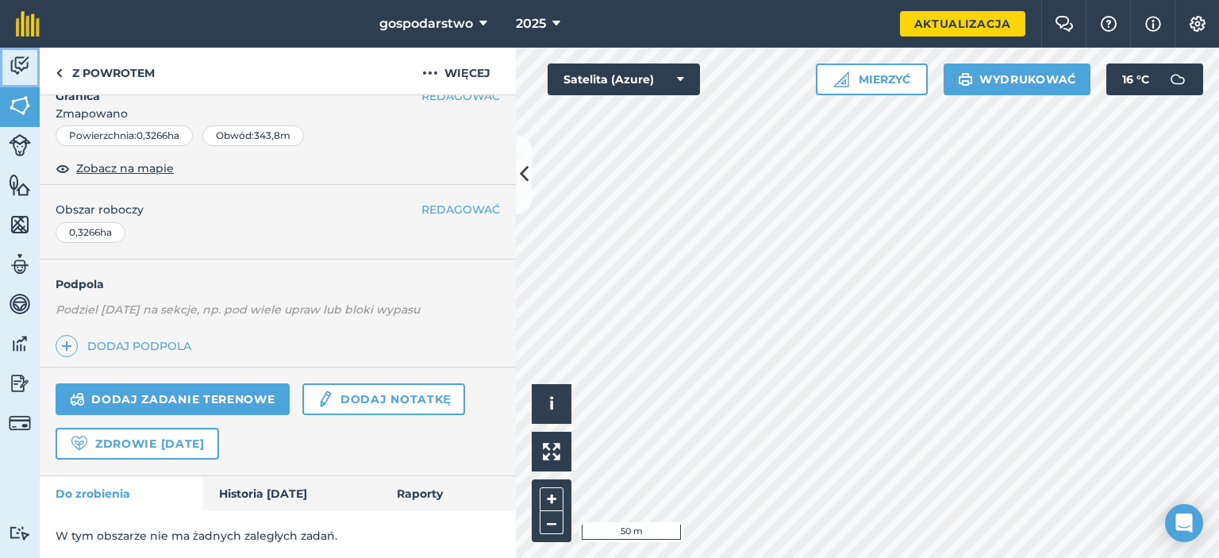
click at [24, 60] on img at bounding box center [20, 66] width 22 height 24
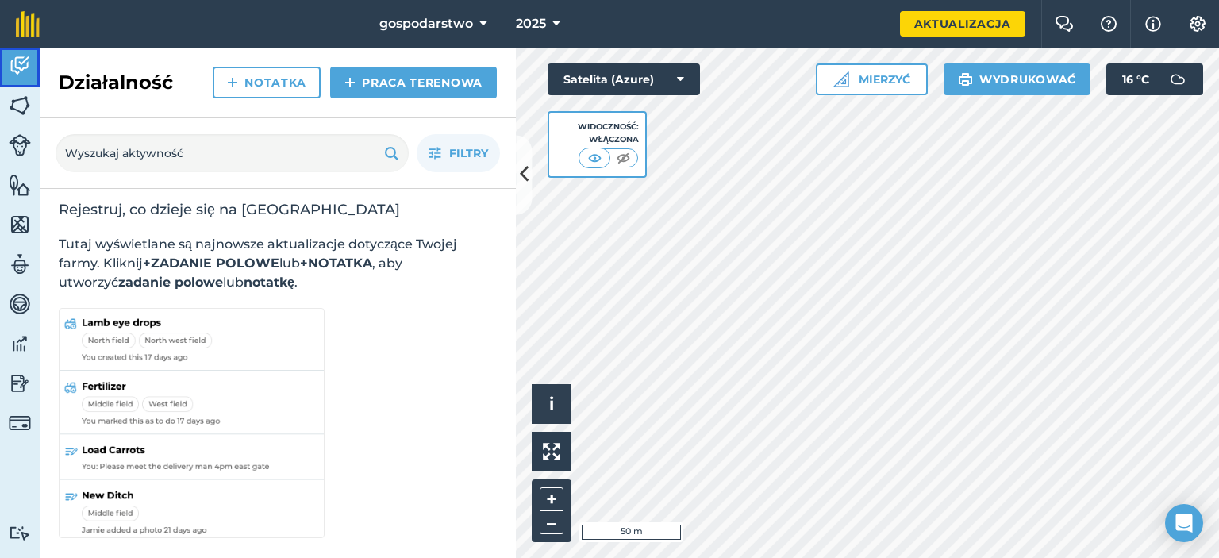
scroll to position [10, 0]
click at [394, 79] on font "Praca terenowa" at bounding box center [422, 82] width 121 height 14
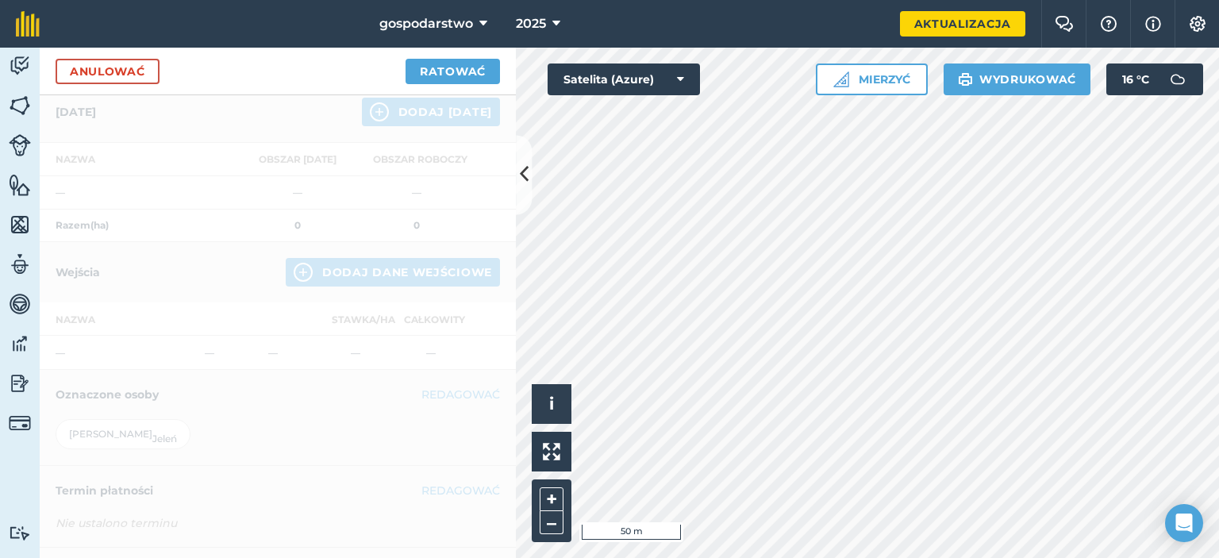
scroll to position [479, 0]
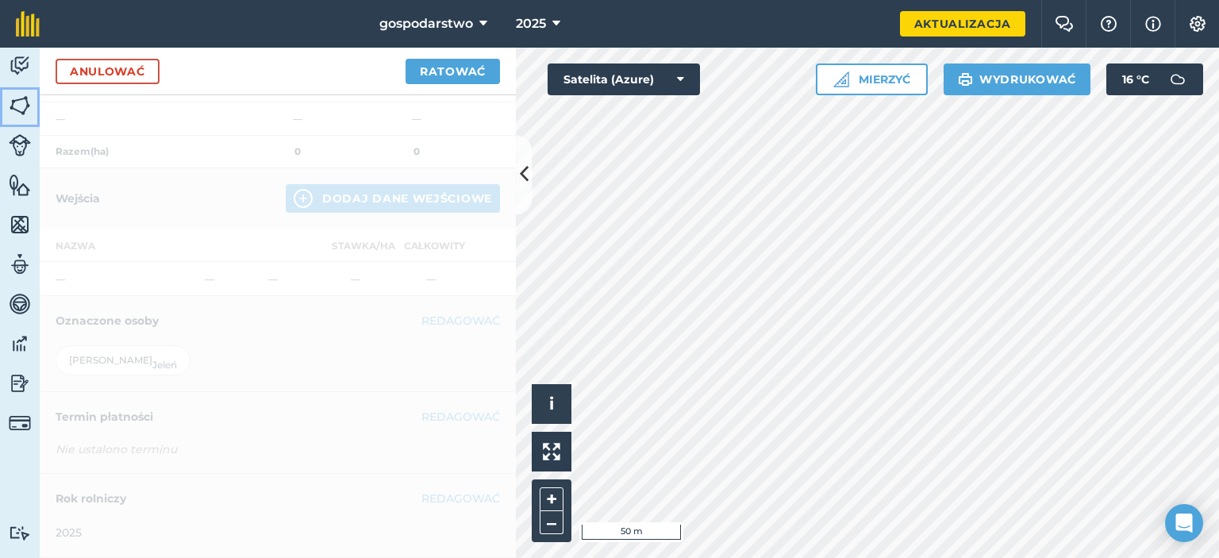
click at [5, 98] on link "[DATE]" at bounding box center [20, 107] width 40 height 40
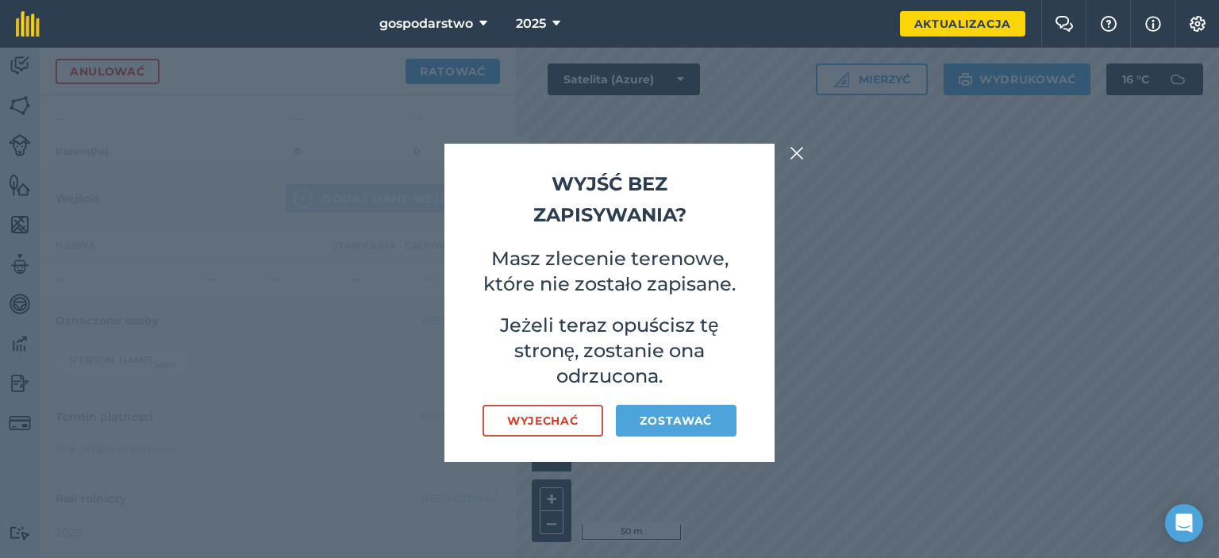
click at [792, 160] on img at bounding box center [796, 153] width 14 height 19
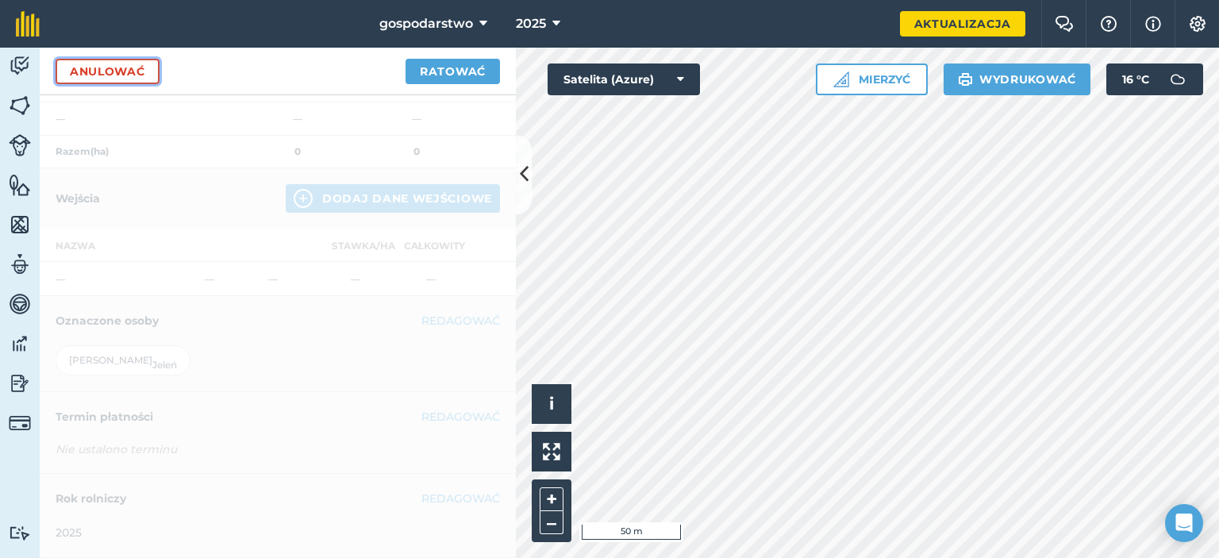
click at [130, 75] on font "Anulować" at bounding box center [107, 71] width 75 height 14
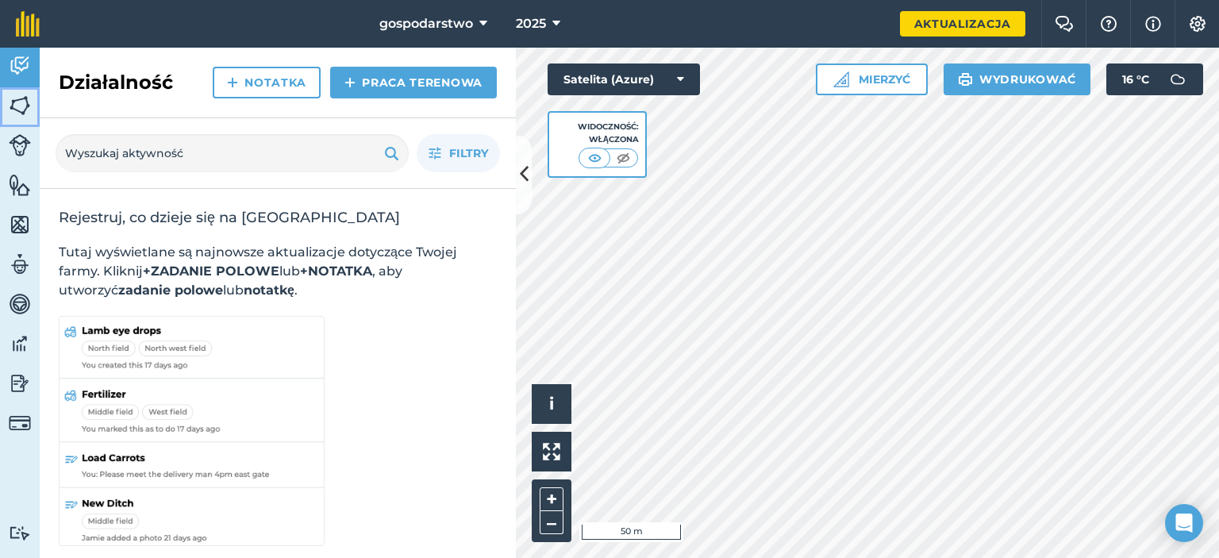
click at [11, 100] on img at bounding box center [20, 106] width 22 height 24
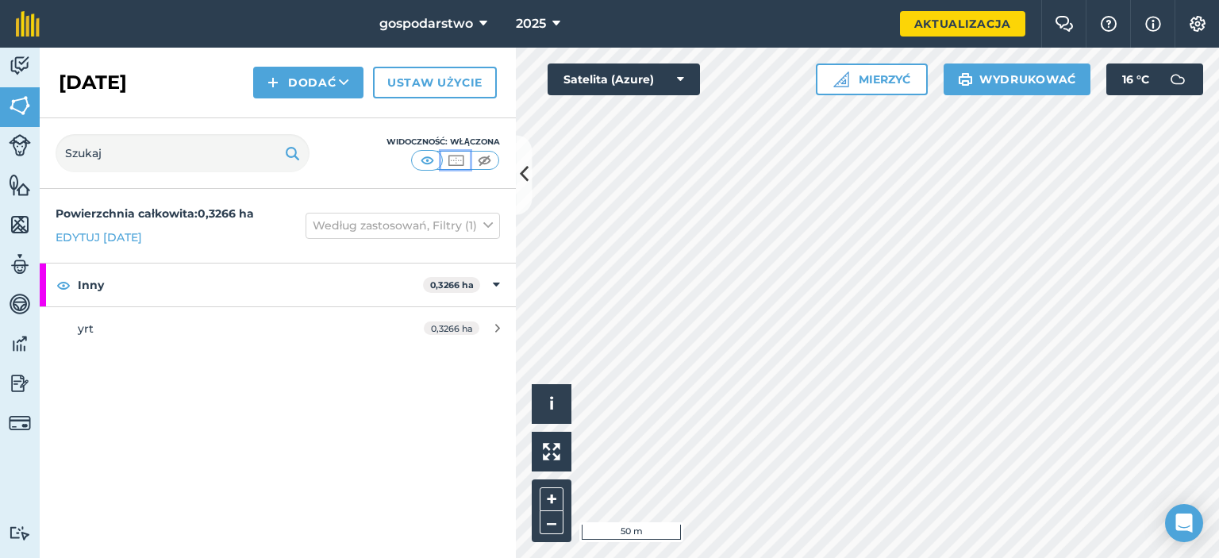
click at [455, 158] on img at bounding box center [456, 160] width 20 height 16
click at [18, 150] on img at bounding box center [20, 145] width 22 height 22
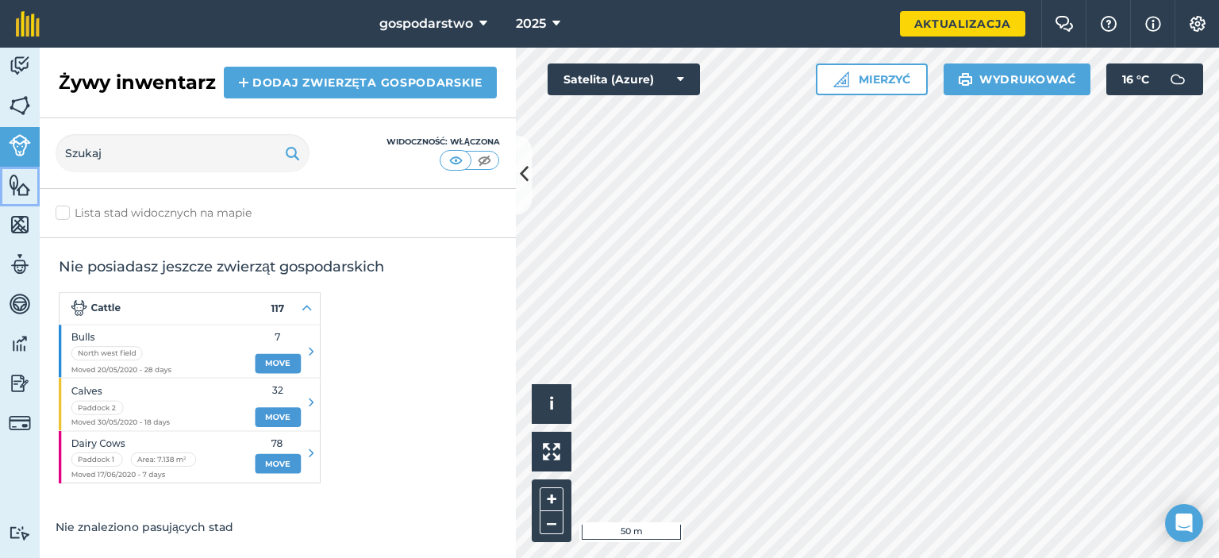
click at [24, 181] on img at bounding box center [20, 185] width 22 height 24
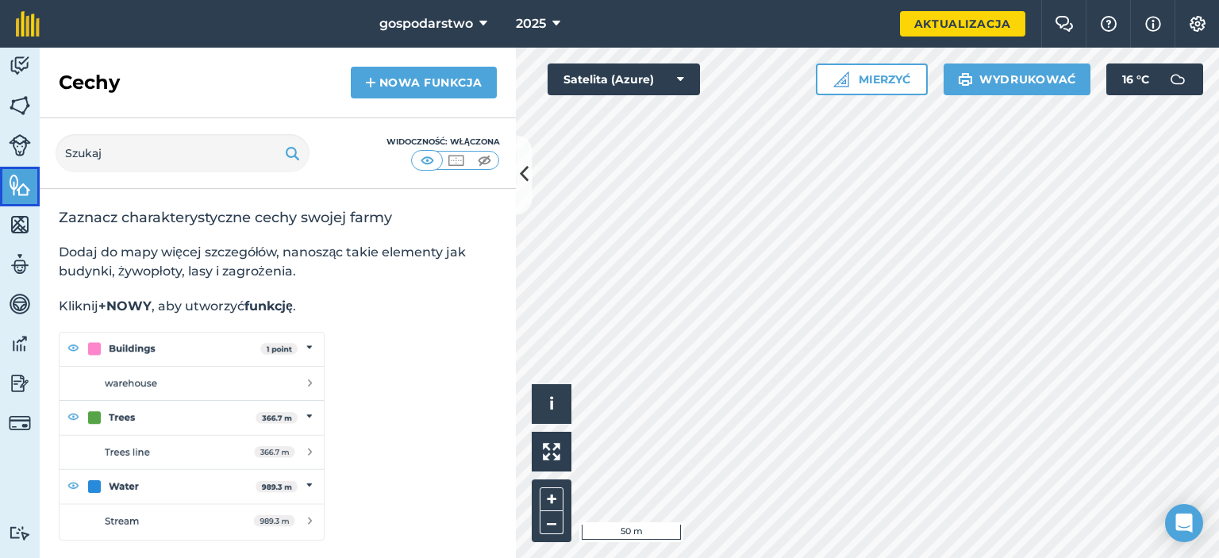
click at [24, 181] on img at bounding box center [20, 185] width 22 height 24
click at [13, 224] on img at bounding box center [20, 225] width 22 height 24
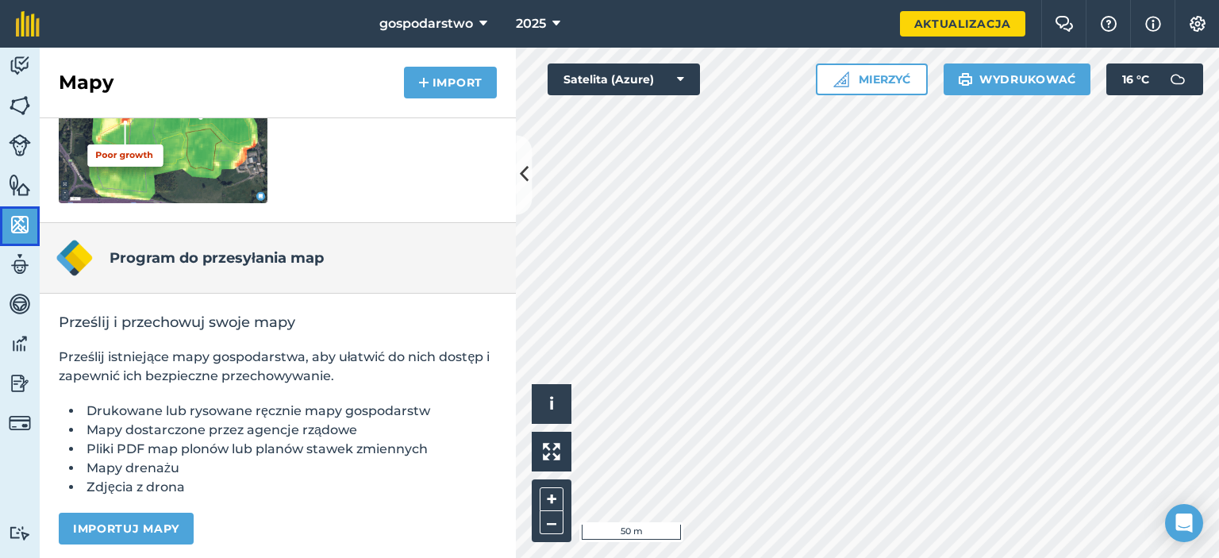
scroll to position [330, 0]
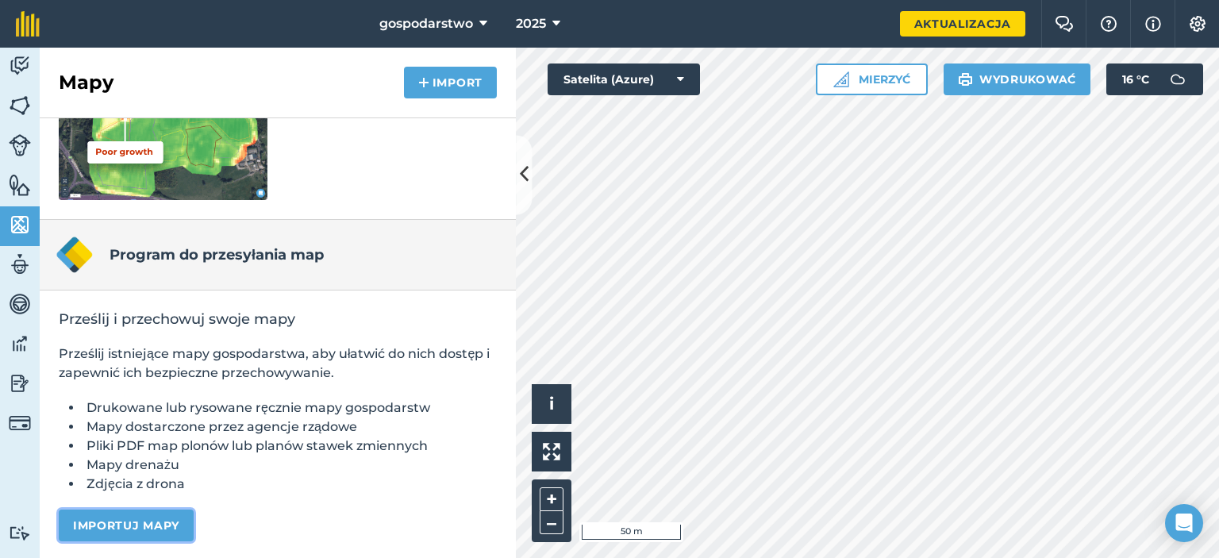
click at [153, 514] on button "Importuj mapy" at bounding box center [126, 525] width 135 height 32
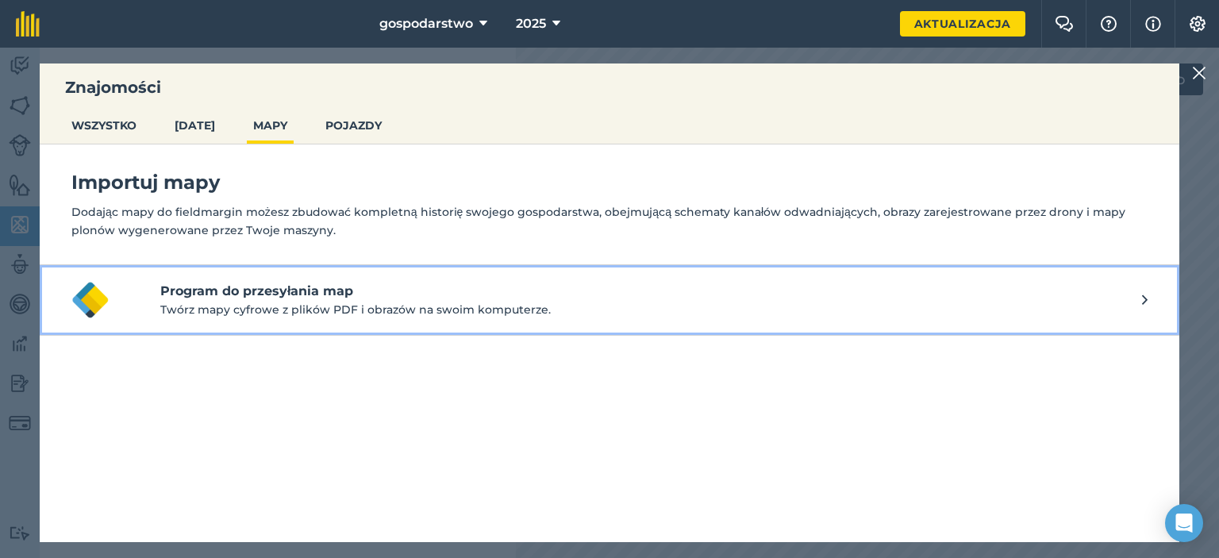
click at [254, 295] on font "Program do przesyłania map" at bounding box center [256, 290] width 193 height 15
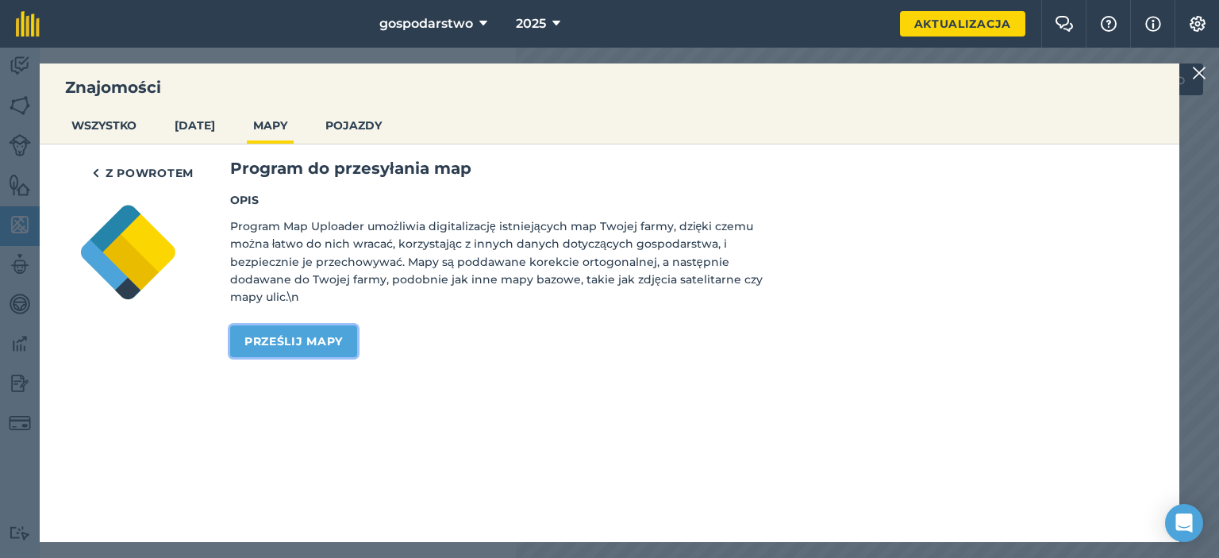
click at [298, 344] on font "Prześlij mapy" at bounding box center [293, 341] width 98 height 14
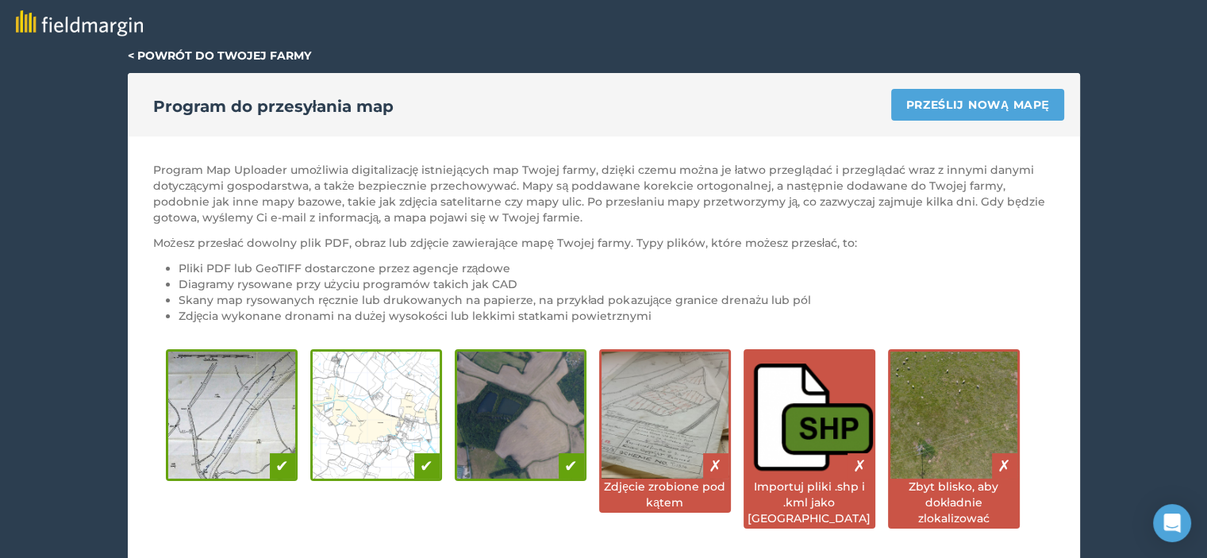
click at [158, 53] on font "< Powrót do Twojej farmy" at bounding box center [219, 55] width 183 height 14
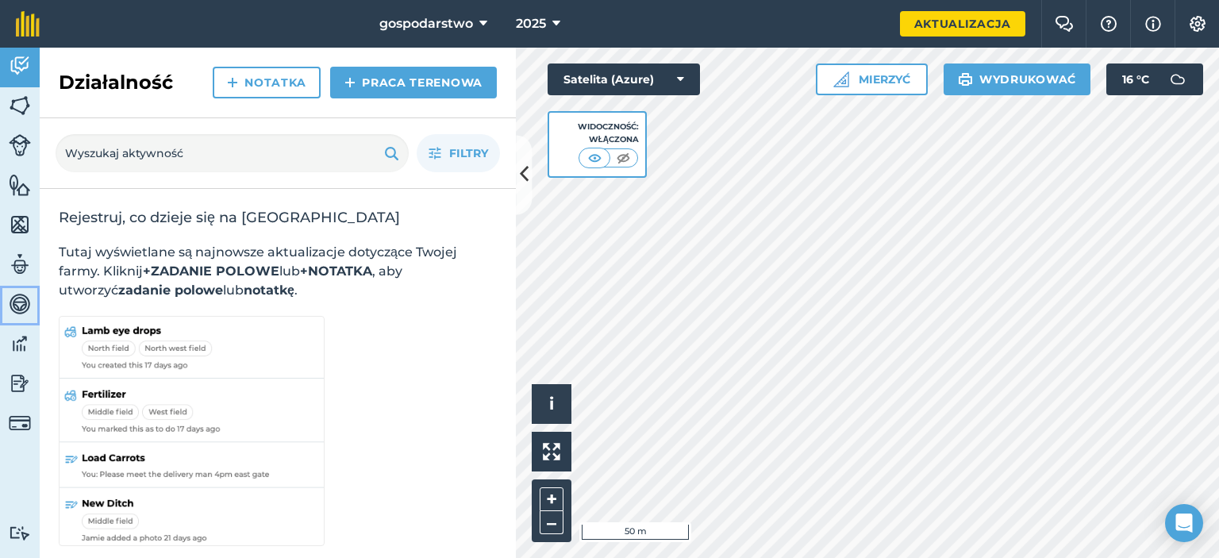
click at [13, 303] on img at bounding box center [20, 304] width 22 height 24
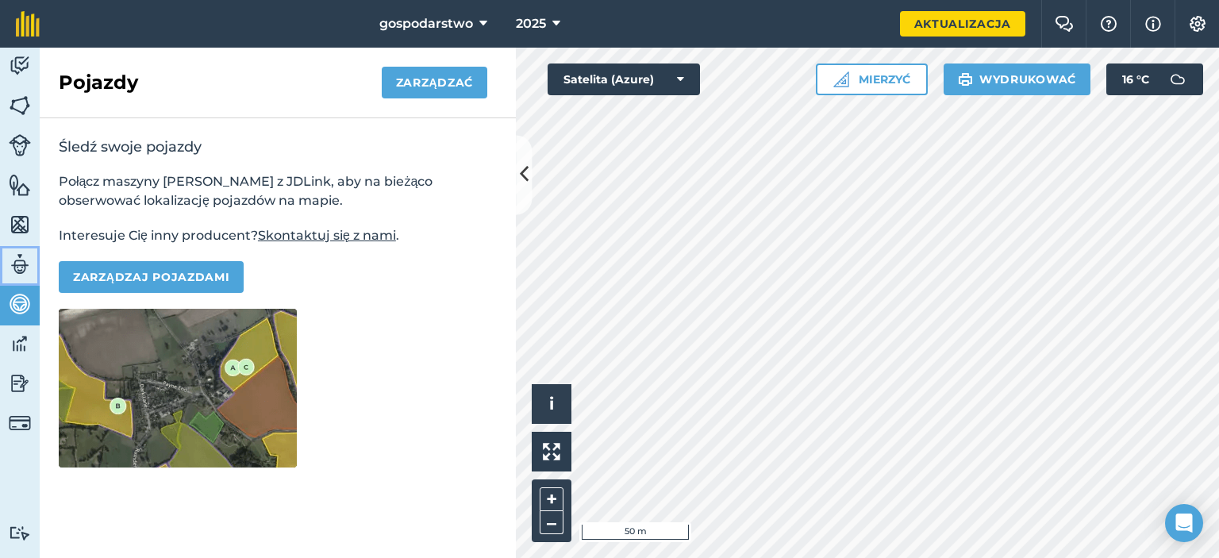
click at [22, 283] on link "Zespół" at bounding box center [20, 266] width 40 height 40
select select "MEMBER"
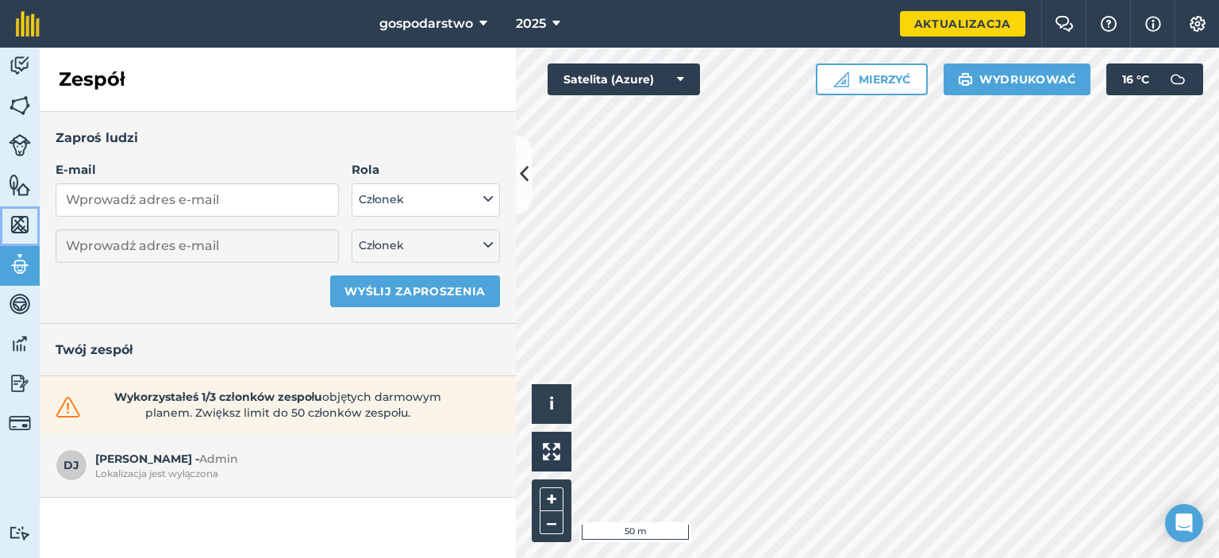
click at [10, 236] on img at bounding box center [20, 225] width 22 height 24
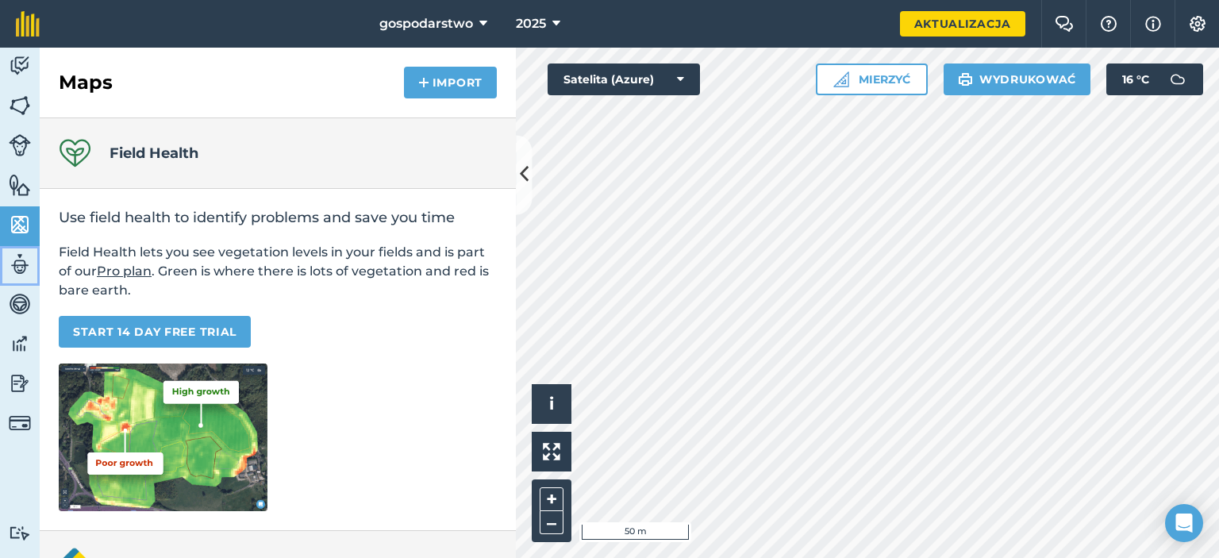
click at [18, 267] on img at bounding box center [20, 264] width 22 height 24
select select "MEMBER"
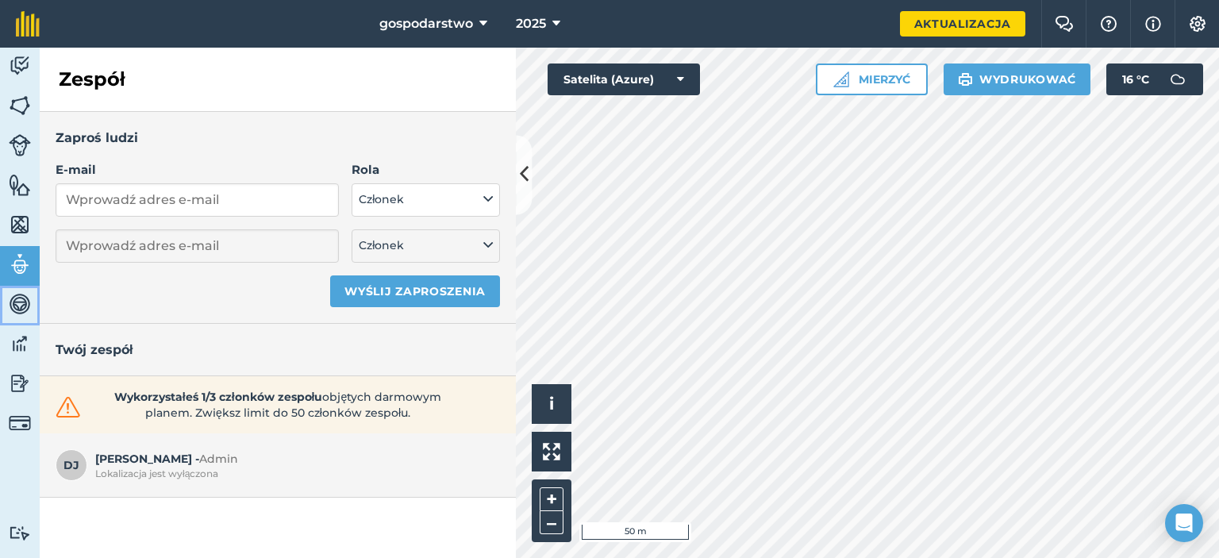
click at [16, 307] on img at bounding box center [20, 304] width 22 height 24
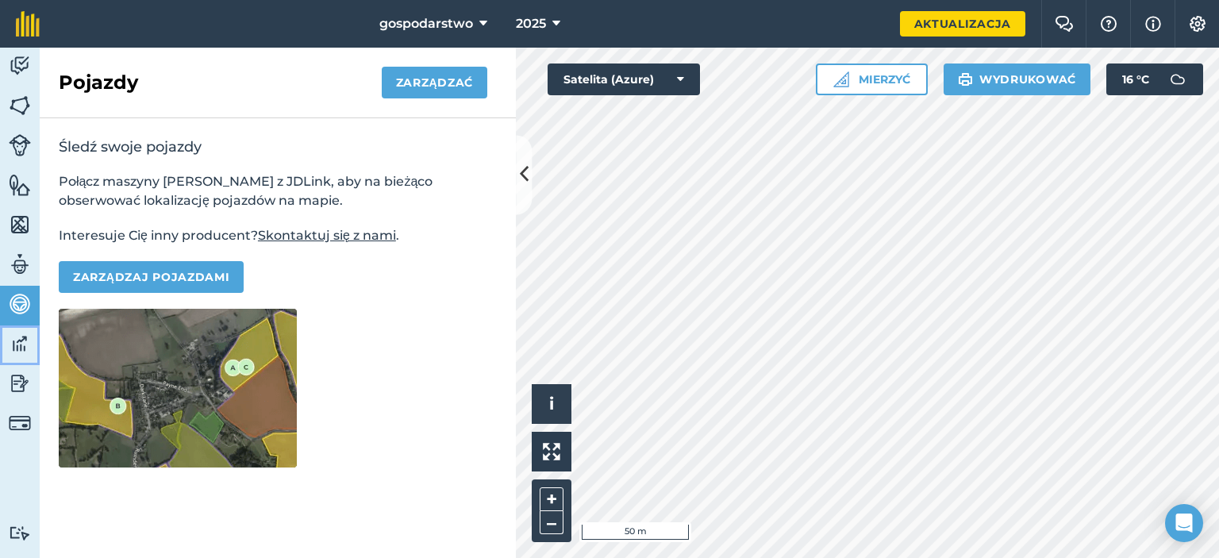
click at [27, 330] on link "[PERSON_NAME]" at bounding box center [20, 345] width 40 height 40
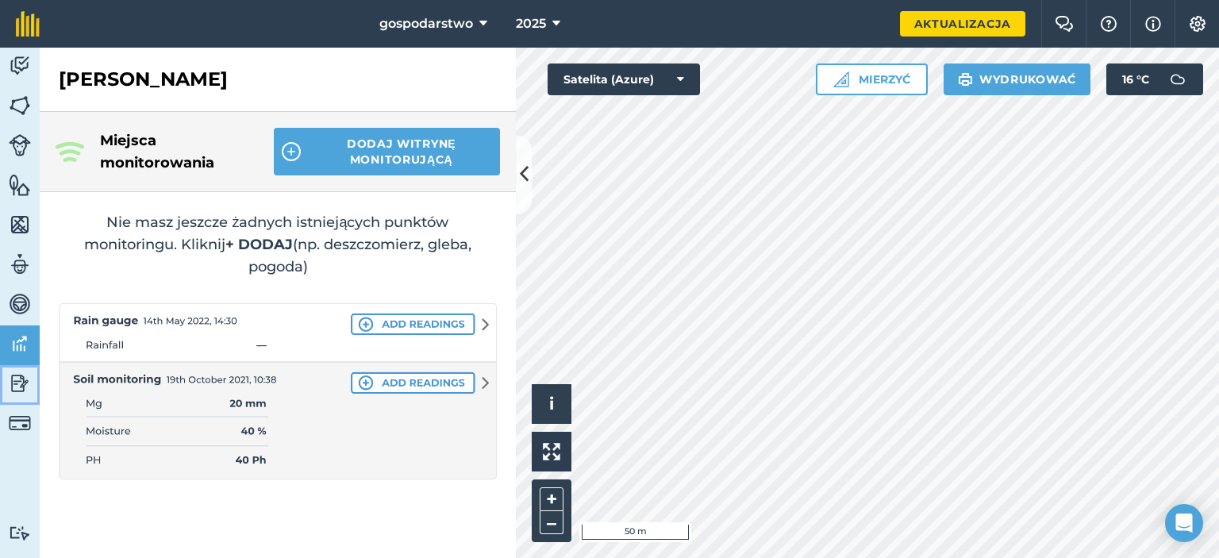
click at [29, 386] on img at bounding box center [20, 383] width 22 height 24
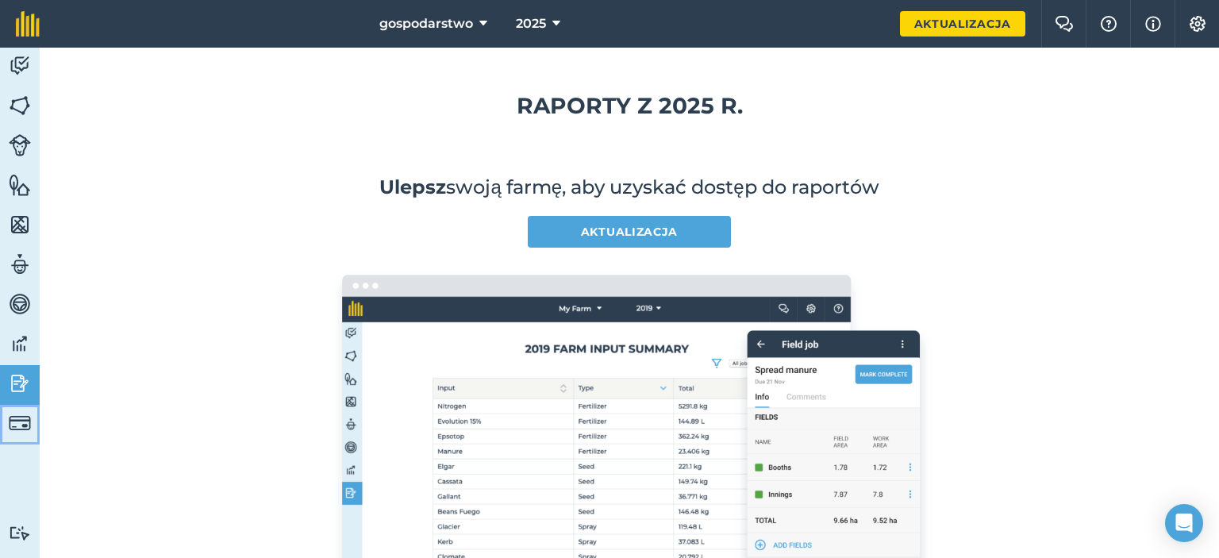
click at [28, 414] on img at bounding box center [20, 423] width 22 height 22
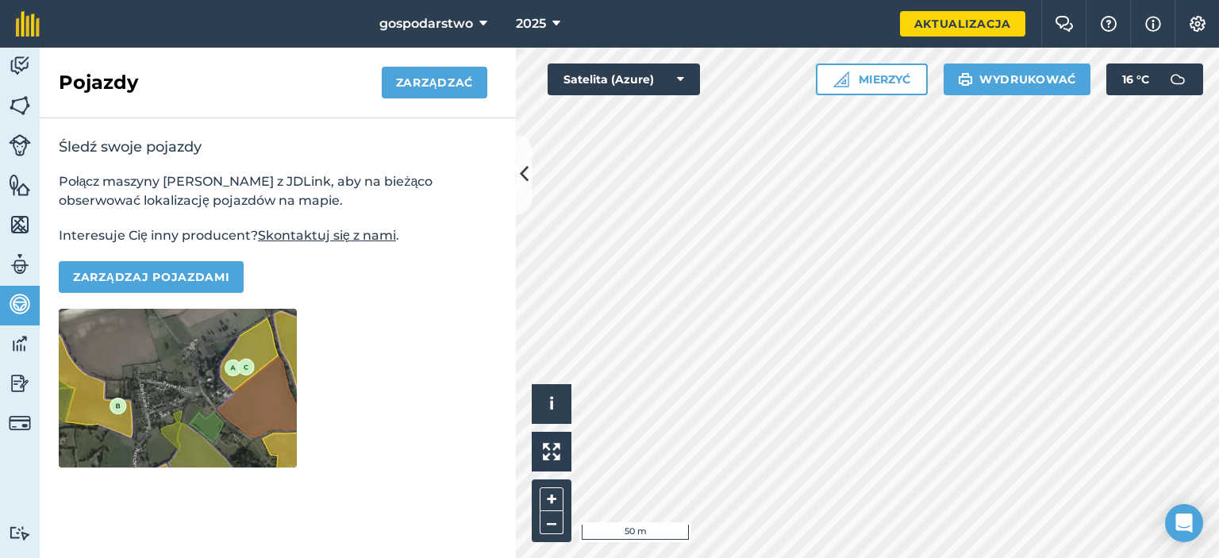
select select "MEMBER"
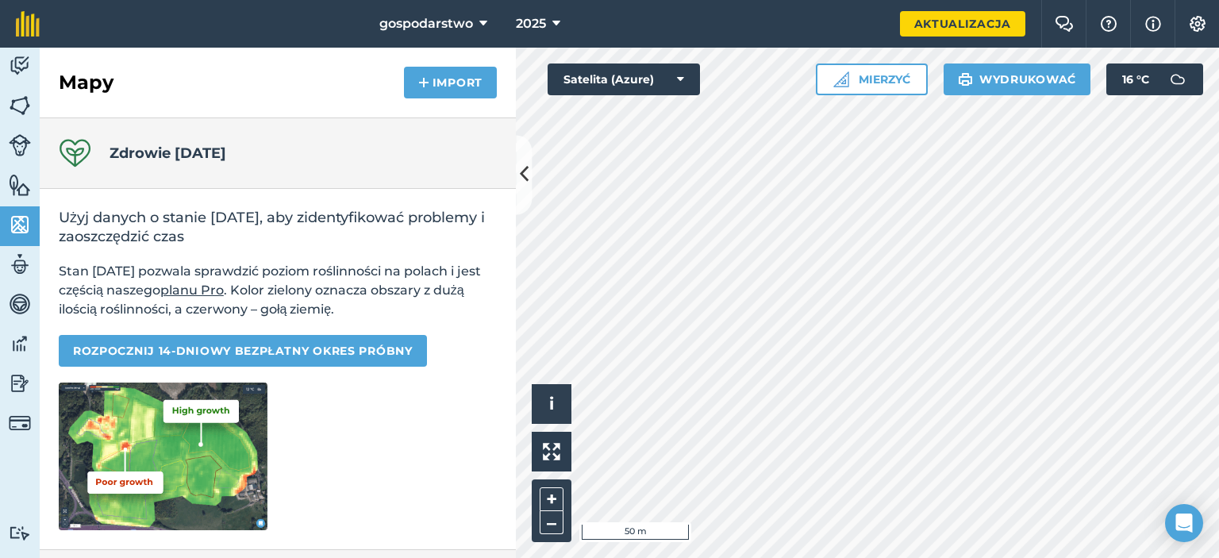
select select "MEMBER"
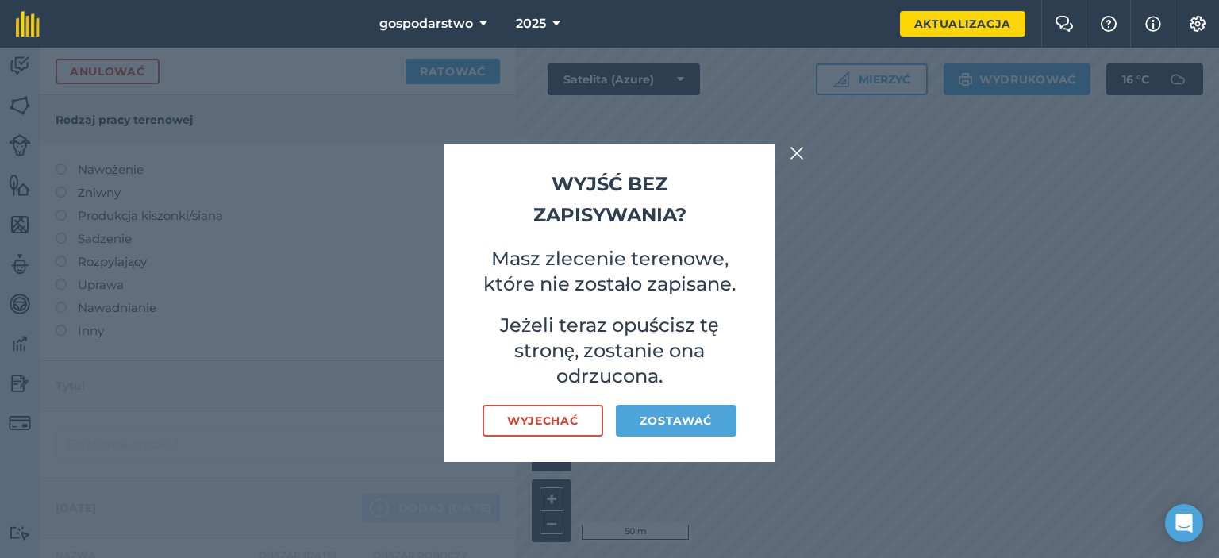
click at [792, 155] on img at bounding box center [796, 153] width 14 height 19
